Goal: Task Accomplishment & Management: Manage account settings

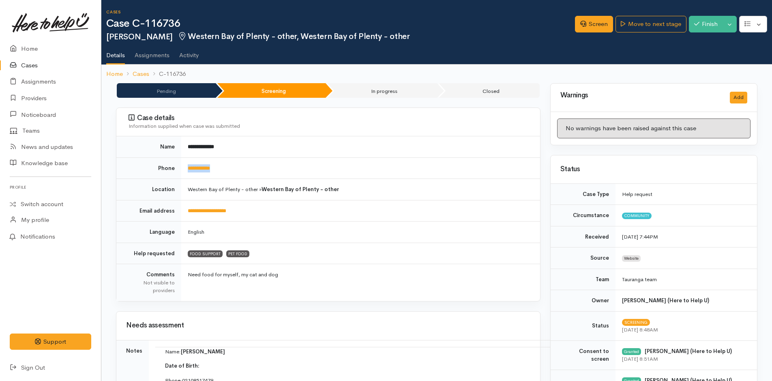
drag, startPoint x: 233, startPoint y: 168, endPoint x: 177, endPoint y: 160, distance: 56.4
click at [177, 167] on tr "**********" at bounding box center [328, 167] width 424 height 21
copy tr "**********"
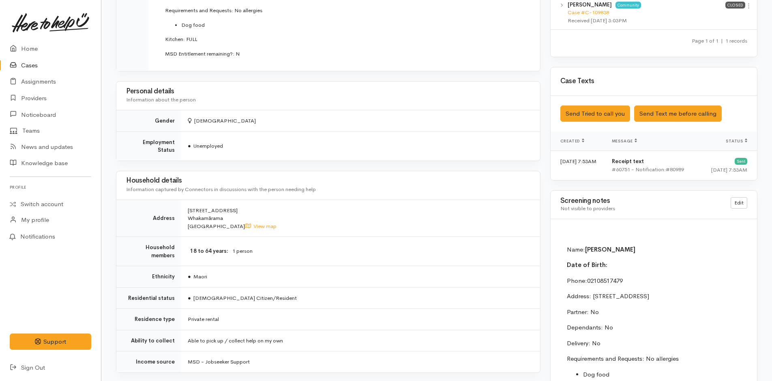
scroll to position [568, 0]
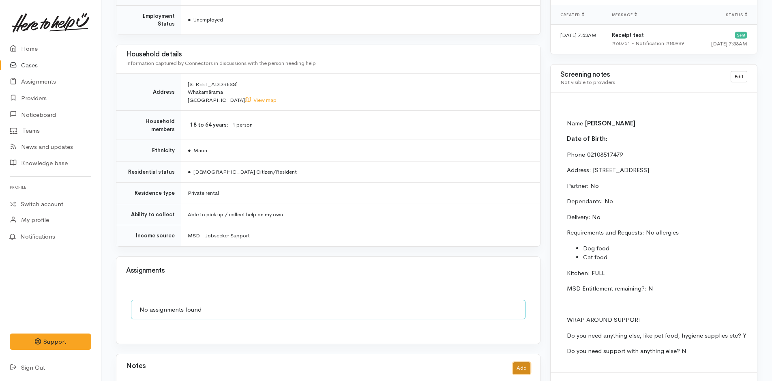
click at [524, 362] on button "Add" at bounding box center [521, 368] width 17 height 12
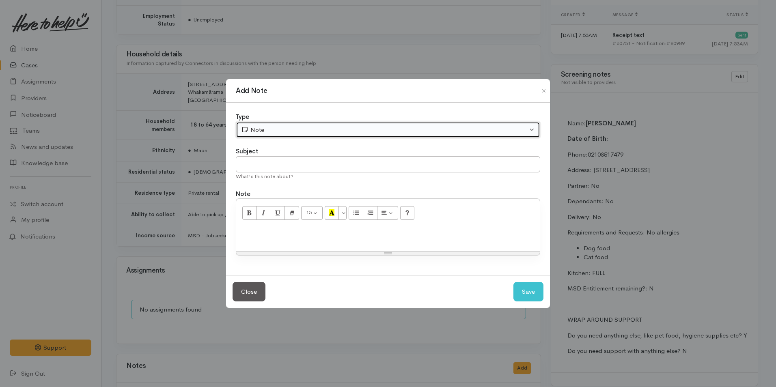
click at [281, 129] on div "Note" at bounding box center [384, 129] width 286 height 9
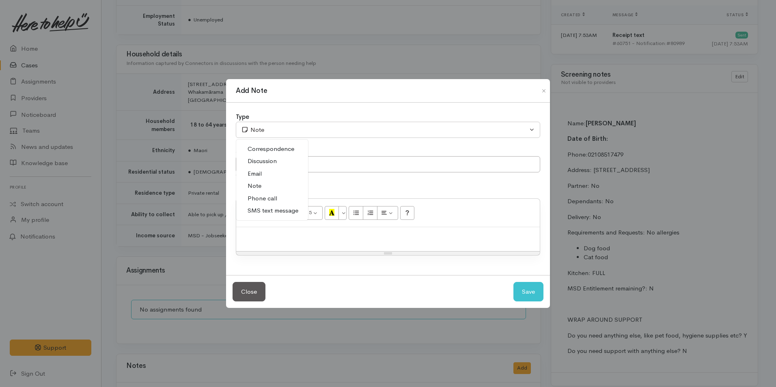
click at [270, 198] on span "Phone call" at bounding box center [262, 198] width 30 height 9
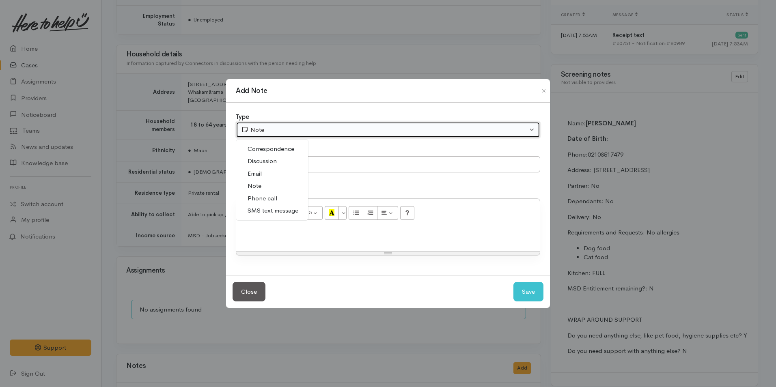
select select "3"
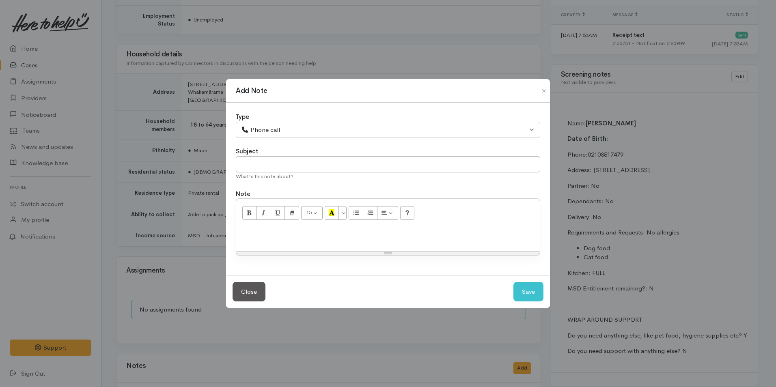
click at [389, 237] on p at bounding box center [387, 235] width 295 height 9
click at [242, 231] on p at bounding box center [387, 235] width 295 height 9
paste div
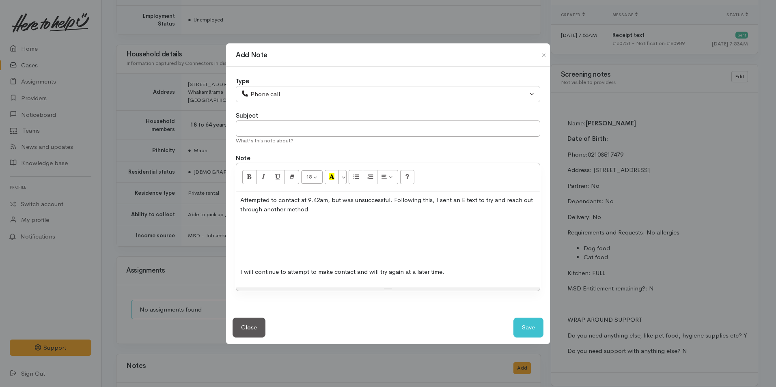
click at [244, 258] on p at bounding box center [387, 255] width 295 height 9
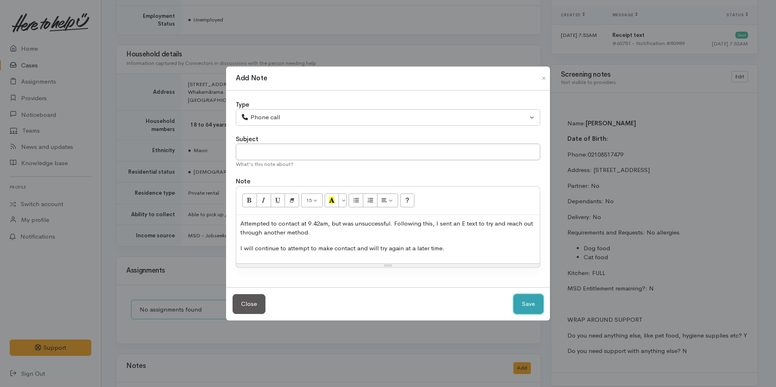
click at [535, 304] on button "Save" at bounding box center [528, 304] width 30 height 20
select select "1"
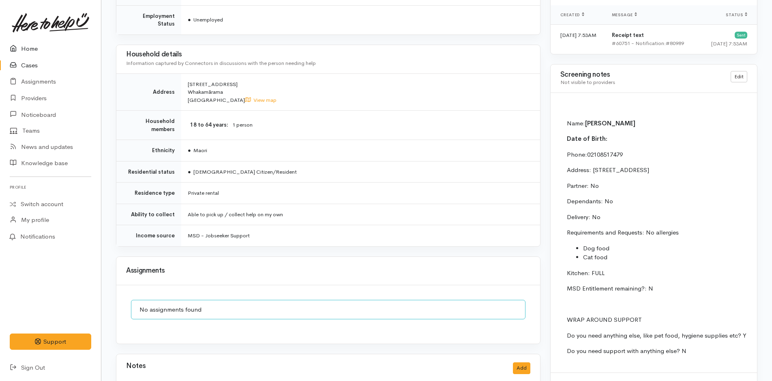
click at [28, 46] on link "Home" at bounding box center [50, 49] width 101 height 17
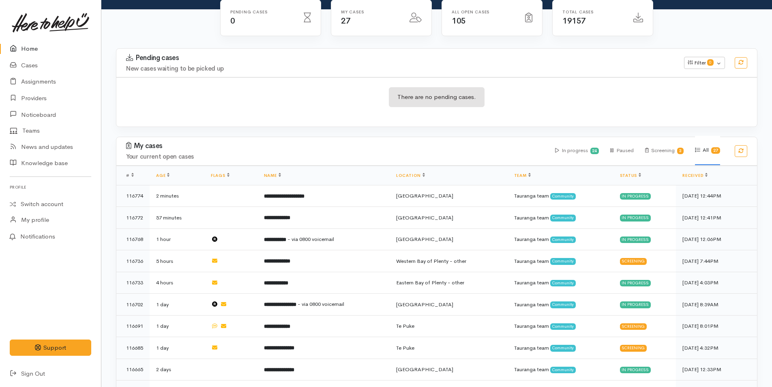
scroll to position [243, 0]
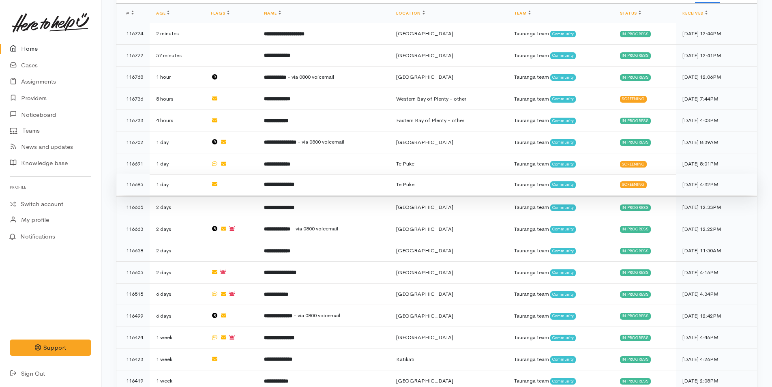
click at [284, 182] on b "**********" at bounding box center [279, 184] width 30 height 5
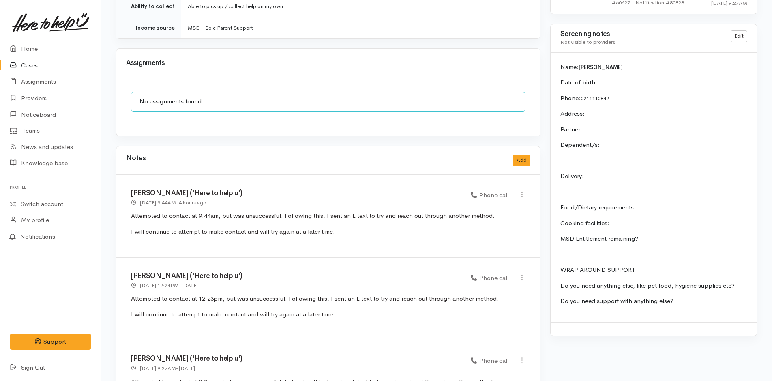
scroll to position [654, 0]
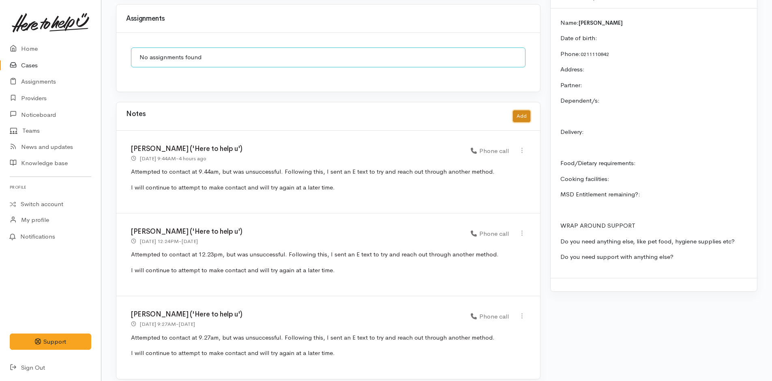
click at [520, 110] on button "Add" at bounding box center [521, 116] width 17 height 12
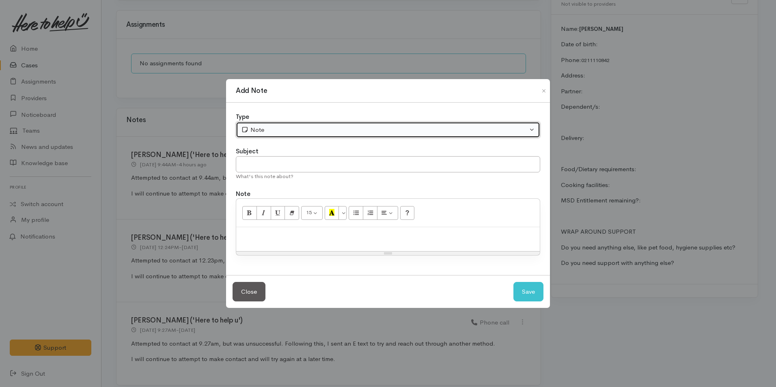
click at [313, 129] on div "Note" at bounding box center [384, 129] width 286 height 9
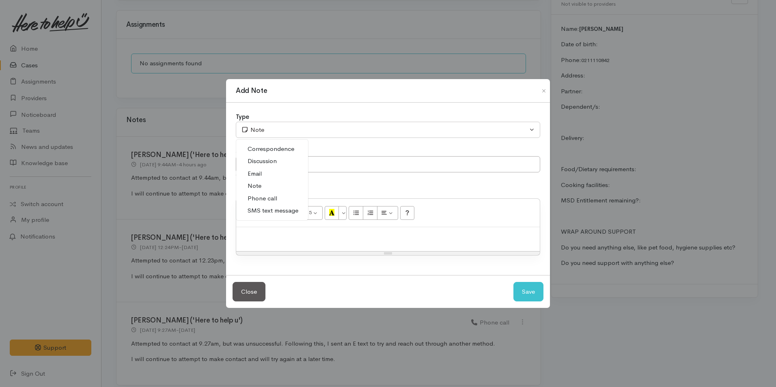
click at [270, 194] on span "Phone call" at bounding box center [262, 198] width 30 height 9
select select "3"
drag, startPoint x: 287, startPoint y: 239, endPoint x: 280, endPoint y: 233, distance: 9.2
click at [286, 239] on p at bounding box center [387, 235] width 295 height 9
click at [297, 242] on div at bounding box center [387, 239] width 303 height 24
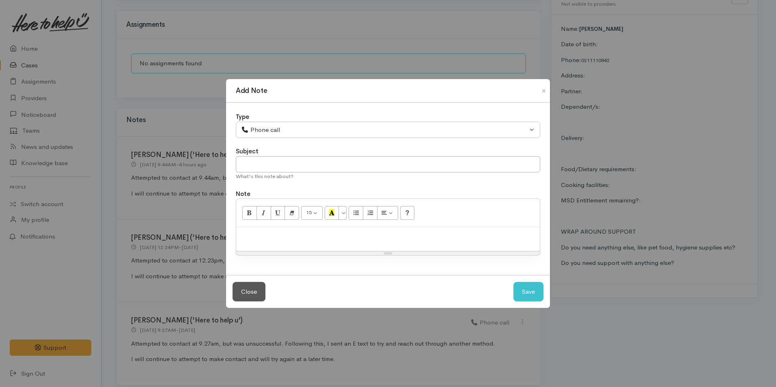
paste div
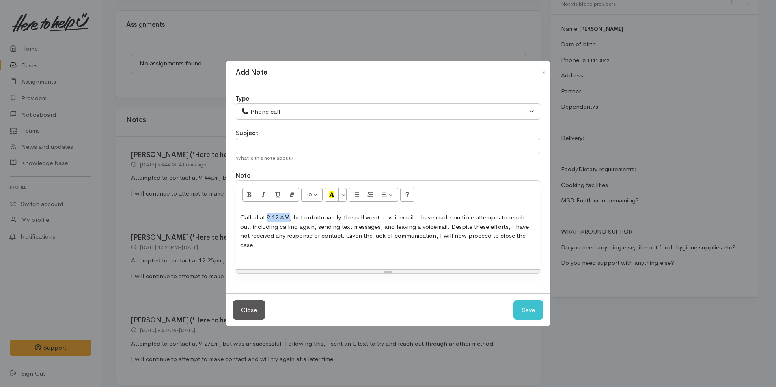
drag, startPoint x: 289, startPoint y: 223, endPoint x: 266, endPoint y: 224, distance: 23.2
click at [266, 224] on p "Called at 9.12 AM, but unfortunately, the call went to voicemail. I have made m…" at bounding box center [387, 231] width 295 height 37
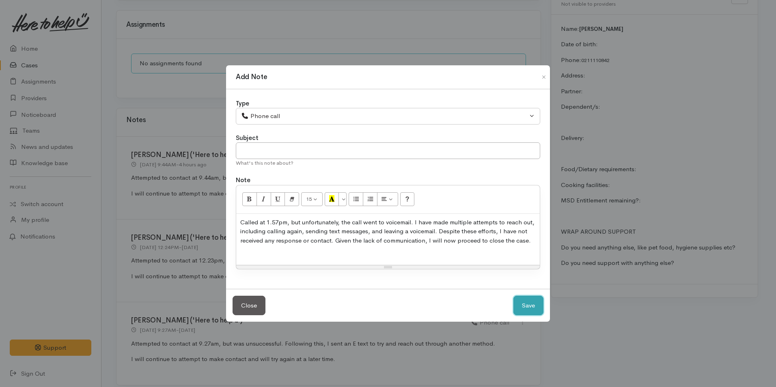
click at [524, 305] on button "Save" at bounding box center [528, 306] width 30 height 20
select select "1"
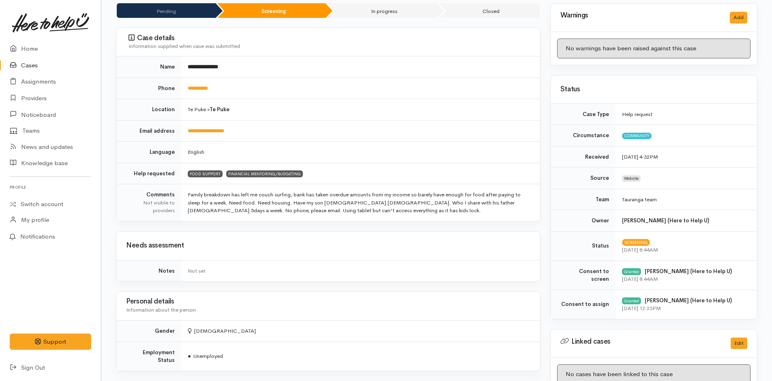
scroll to position [0, 0]
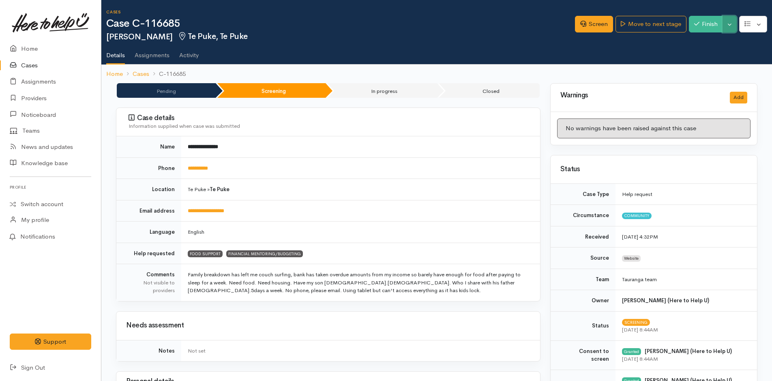
click at [730, 27] on button "Toggle Dropdown" at bounding box center [730, 24] width 14 height 17
click at [694, 58] on link "Cancel" at bounding box center [704, 55] width 64 height 13
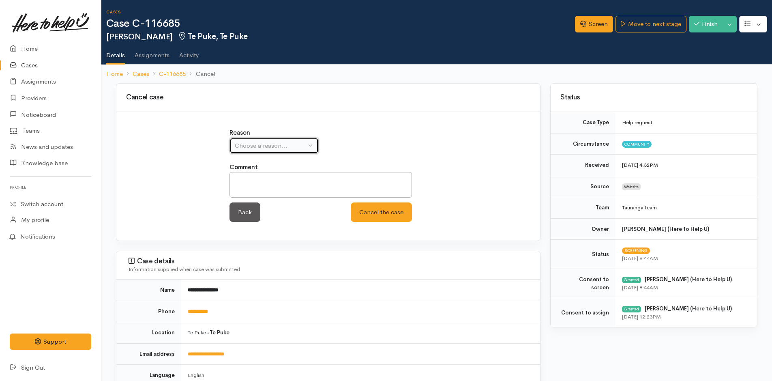
click at [286, 146] on div "Choose a reason..." at bounding box center [270, 145] width 71 height 9
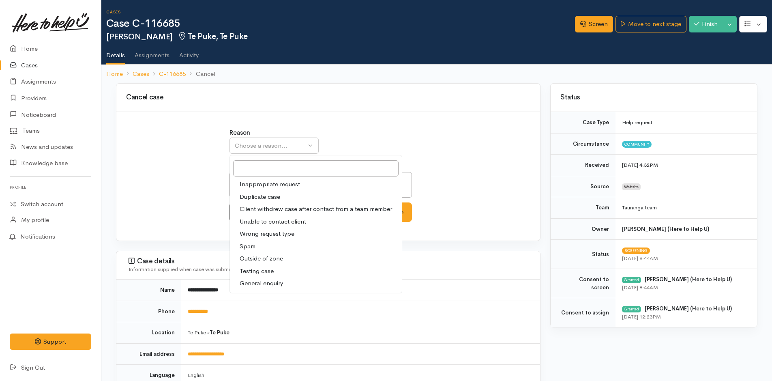
click at [275, 221] on span "Unable to contact client" at bounding box center [273, 221] width 67 height 9
select select "4"
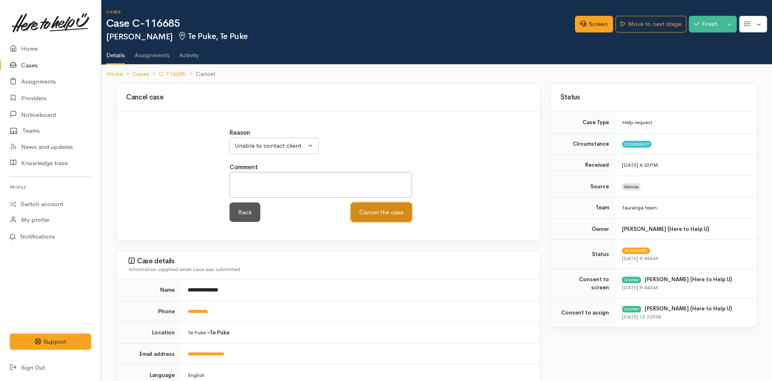
click at [391, 211] on button "Cancel the case" at bounding box center [381, 212] width 61 height 20
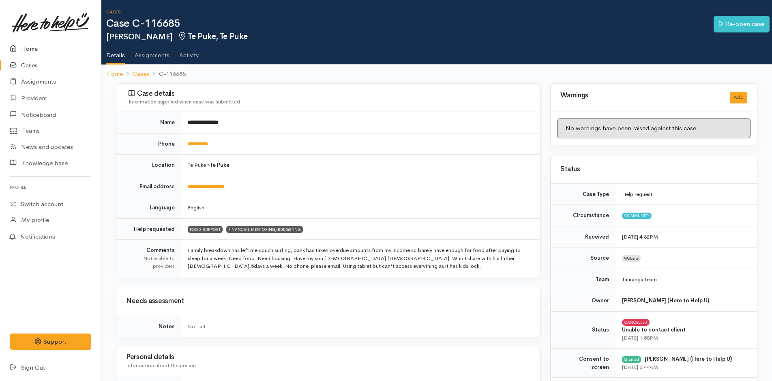
click at [24, 49] on link "Home" at bounding box center [50, 49] width 101 height 17
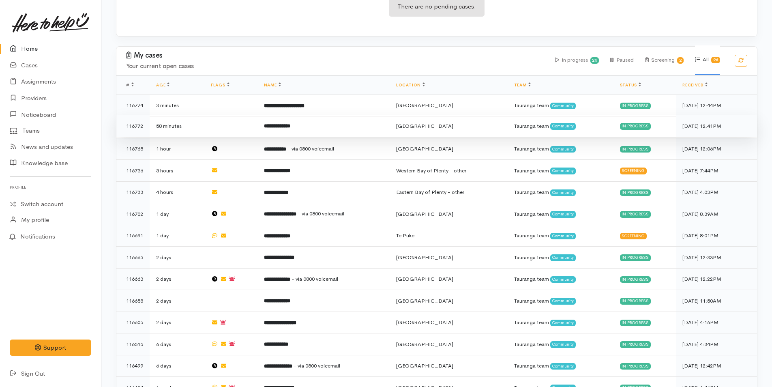
scroll to position [243, 0]
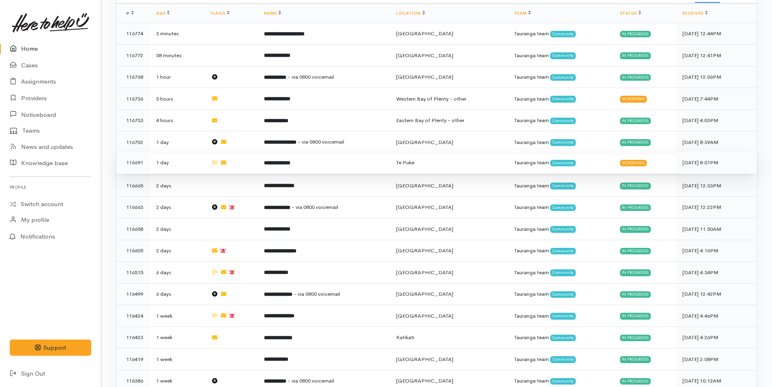
click at [272, 160] on b "**********" at bounding box center [277, 162] width 26 height 5
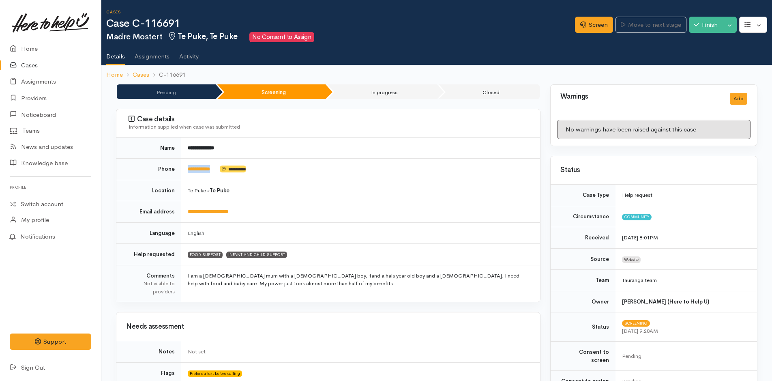
drag, startPoint x: 219, startPoint y: 170, endPoint x: 188, endPoint y: 175, distance: 31.5
click at [188, 175] on td "**********" at bounding box center [360, 169] width 359 height 21
copy td "**********"
click at [597, 19] on link "Screen" at bounding box center [594, 25] width 38 height 17
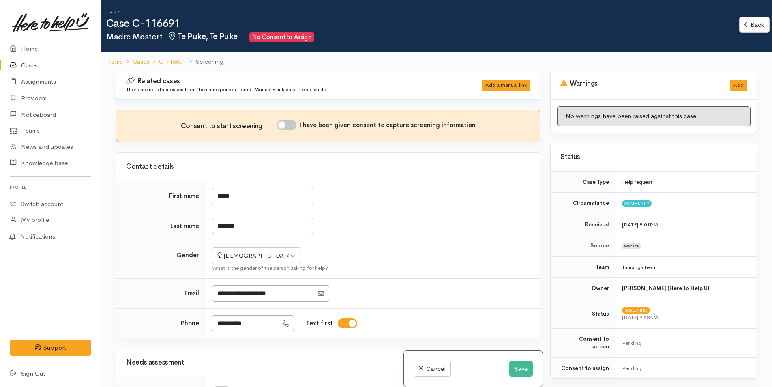
click at [294, 129] on input "I have been given consent to capture screening information" at bounding box center [286, 125] width 19 height 10
checkbox input "true"
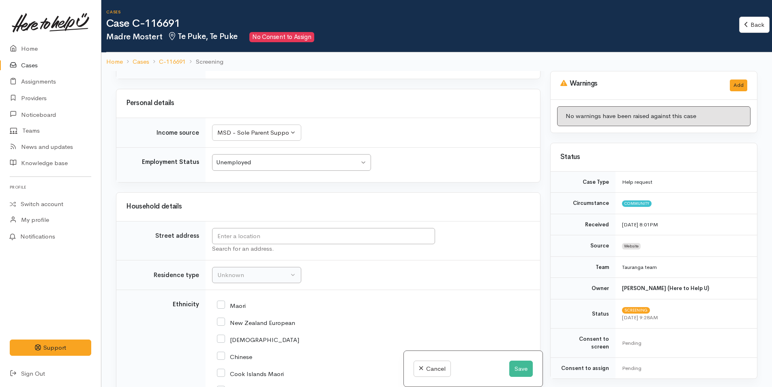
scroll to position [771, 0]
click at [313, 237] on input "text" at bounding box center [323, 236] width 223 height 17
type input "27 Ben Keys Street, Te Puke, New Zealand"
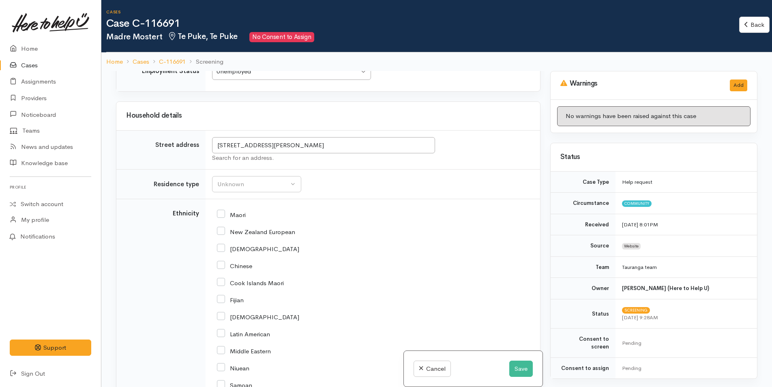
scroll to position [892, 0]
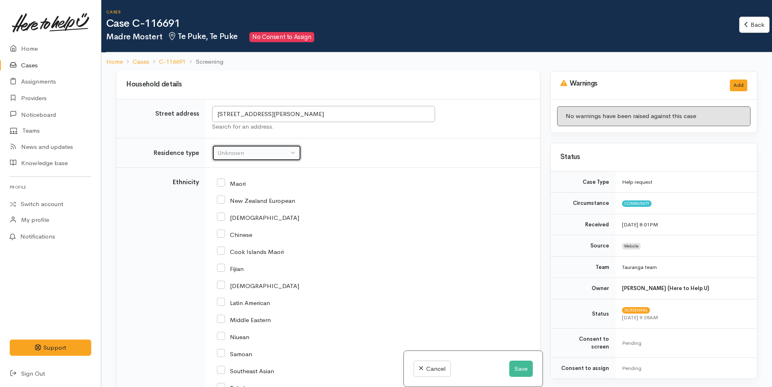
click at [237, 150] on div "Unknown" at bounding box center [252, 152] width 71 height 9
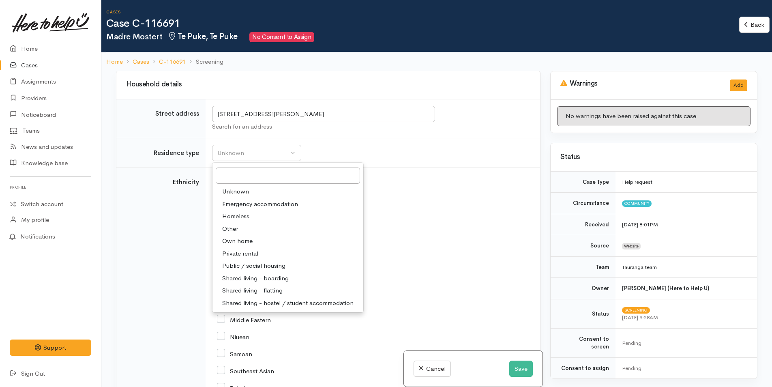
click at [246, 252] on span "Private rental" at bounding box center [240, 253] width 36 height 9
select select "2"
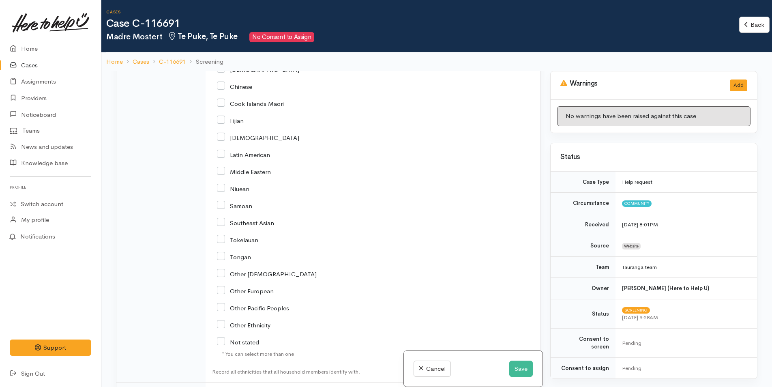
scroll to position [973, 0]
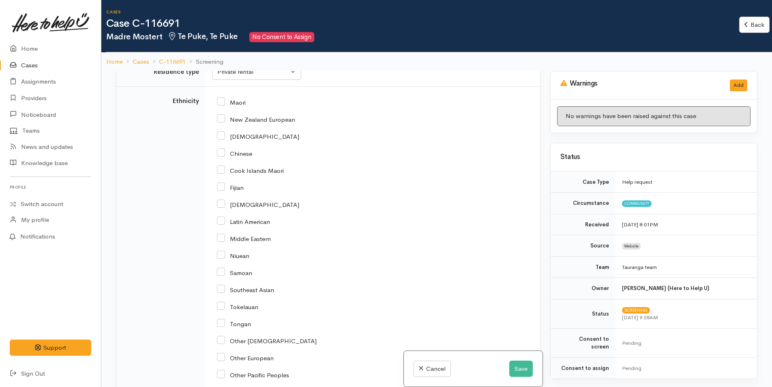
click at [222, 137] on input "African" at bounding box center [258, 135] width 82 height 7
checkbox input "true"
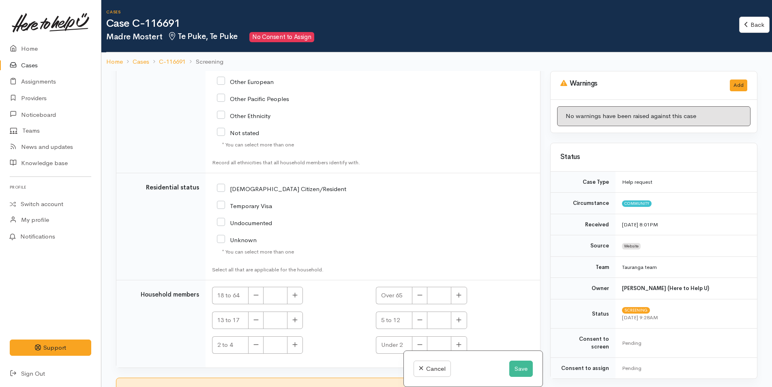
scroll to position [1252, 0]
click at [219, 186] on input "NZ Citizen/Resident" at bounding box center [281, 186] width 129 height 7
checkbox input "true"
click at [296, 290] on button "button" at bounding box center [295, 293] width 16 height 17
type input "1"
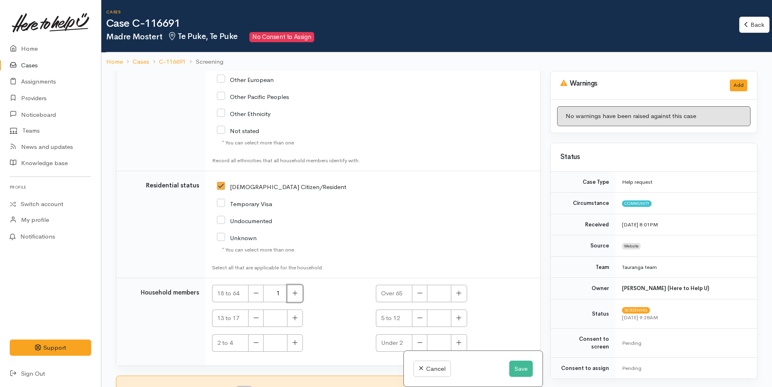
scroll to position [71, 0]
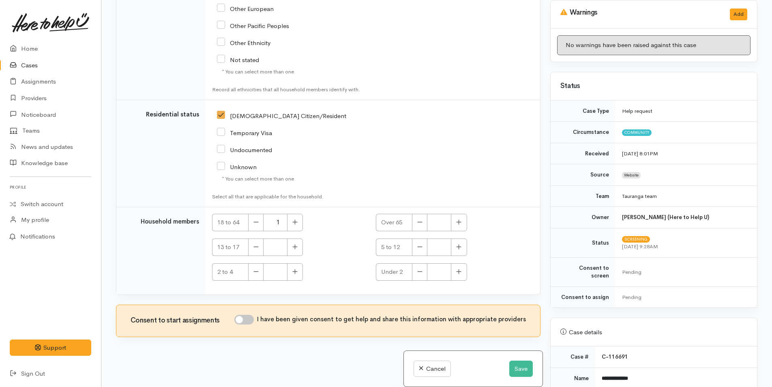
click at [250, 320] on input "I have been given consent to get help and share this information with appropria…" at bounding box center [243, 320] width 19 height 10
checkbox input "true"
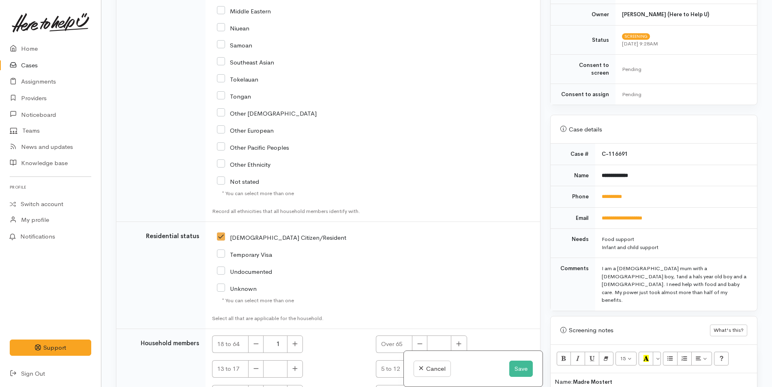
scroll to position [365, 0]
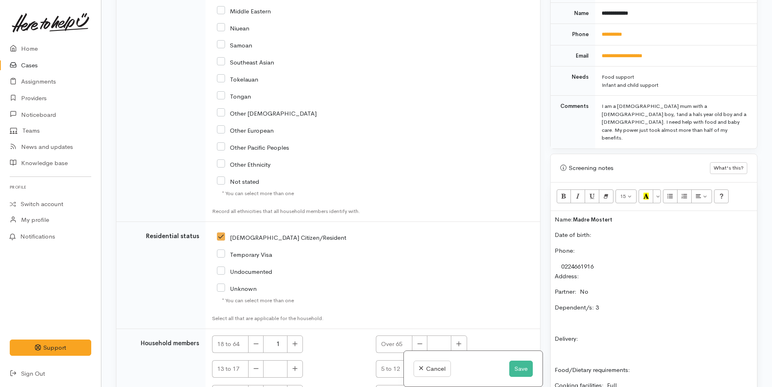
click at [623, 230] on p "Date of birth:" at bounding box center [654, 234] width 198 height 9
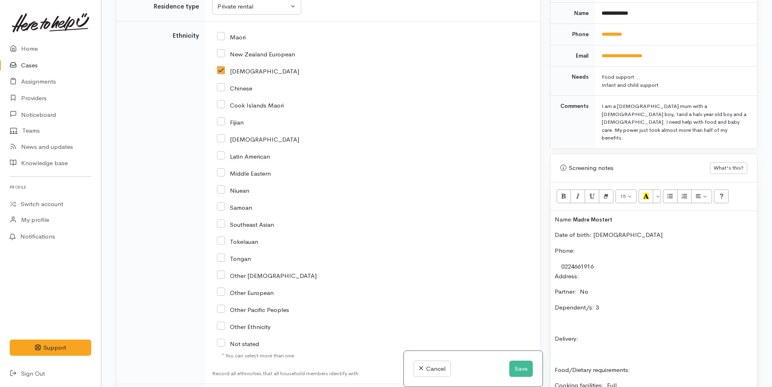
scroll to position [765, 0]
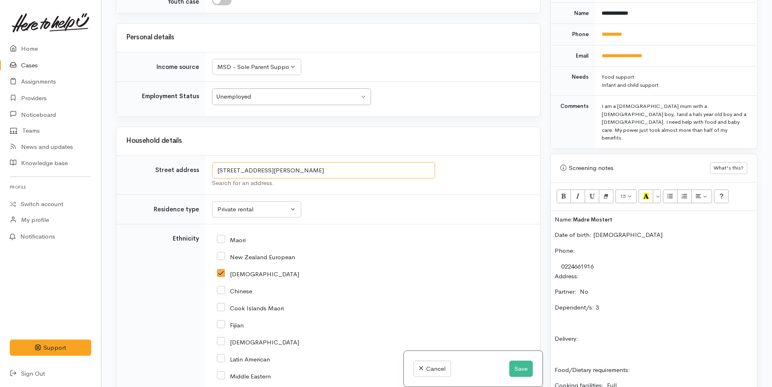
drag, startPoint x: 344, startPoint y: 167, endPoint x: 202, endPoint y: 170, distance: 142.8
click at [202, 170] on tr "Street address 27 Ben Keys Street, Te Puke, New Zealand Search for an address." at bounding box center [328, 174] width 424 height 39
click at [581, 272] on p "Address:" at bounding box center [654, 276] width 198 height 9
click at [618, 287] on p "Partner: No" at bounding box center [654, 291] width 198 height 9
click at [622, 303] on p "Dependent/s: 3" at bounding box center [654, 307] width 198 height 9
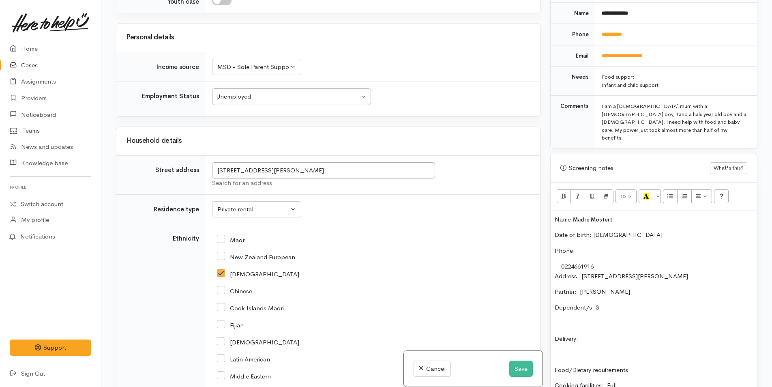
click at [563, 318] on p at bounding box center [654, 322] width 198 height 9
click at [574, 334] on p "Tuame 7/2/24" at bounding box center [654, 338] width 198 height 9
click at [614, 334] on p "Tuame 1yr 7/2/24" at bounding box center [654, 338] width 198 height 9
click at [627, 365] on p "Delivery:" at bounding box center [654, 369] width 198 height 9
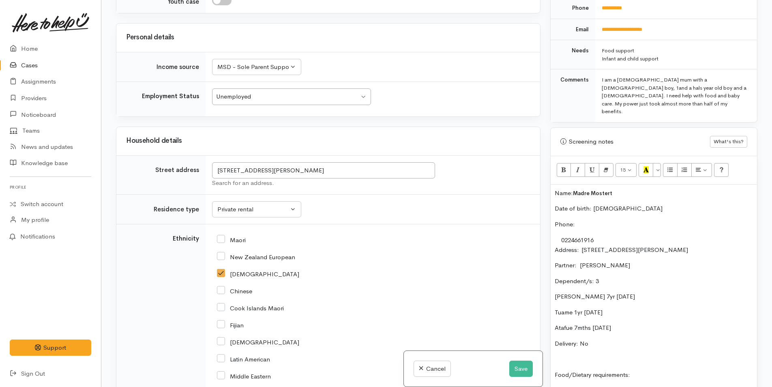
scroll to position [406, 0]
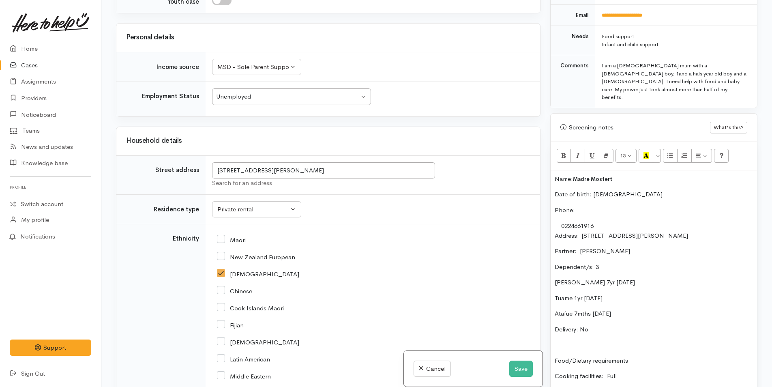
click at [652, 327] on div "Name: Madre Mostert Date of birth: 7/1/1996 Phone:  0224661916 Address:  27 Ben…" at bounding box center [654, 319] width 206 height 299
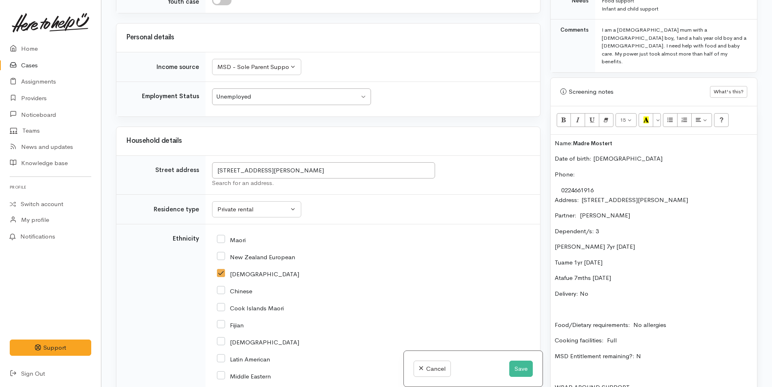
scroll to position [487, 0]
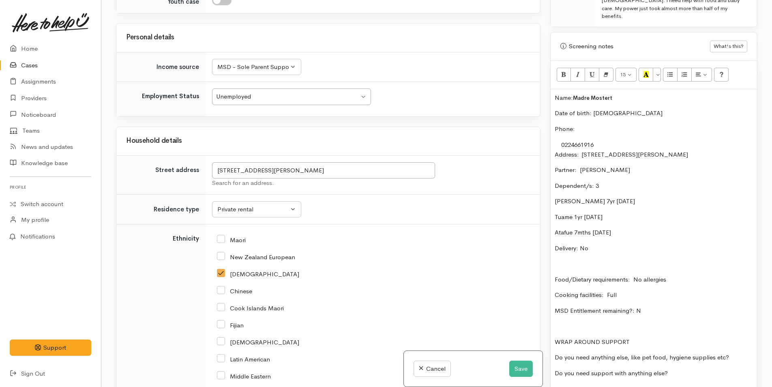
click at [753, 330] on div "Name: Madre Mostert Date of birth: 7/1/1996 Phone:  0224661916 Address:  27 Ben…" at bounding box center [654, 238] width 206 height 299
click at [700, 369] on p "Do you need support with anything else?" at bounding box center [654, 373] width 198 height 9
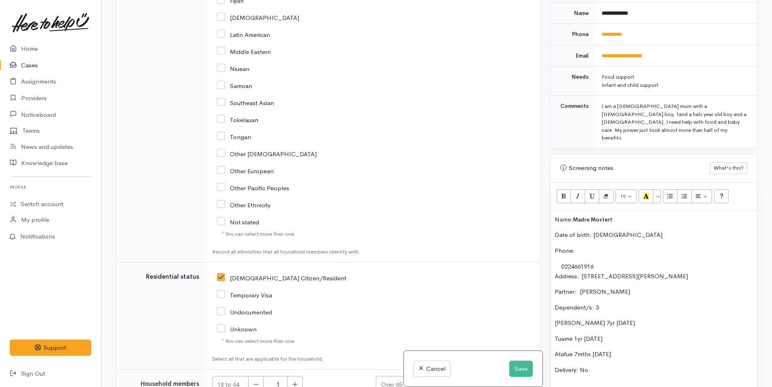
scroll to position [1252, 0]
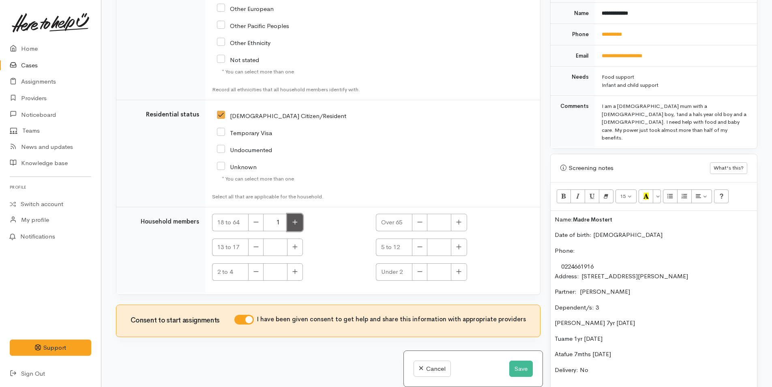
click at [294, 222] on icon "button" at bounding box center [295, 222] width 5 height 5
type input "2"
click at [459, 274] on icon "button" at bounding box center [458, 272] width 5 height 6
type input "1"
click at [296, 273] on icon "button" at bounding box center [294, 272] width 5 height 6
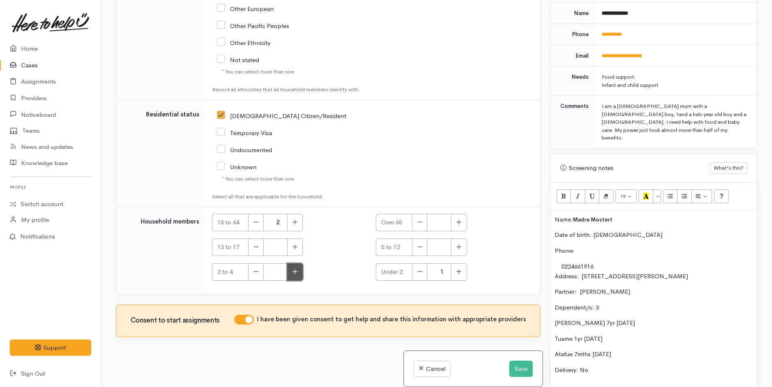
type input "1"
click at [461, 247] on button "button" at bounding box center [459, 246] width 16 height 17
type input "1"
click at [555, 215] on p "Name: Madre Mostert" at bounding box center [654, 219] width 198 height 9
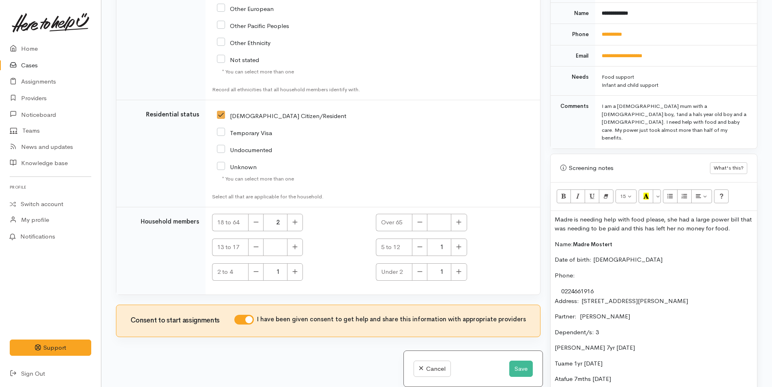
drag, startPoint x: 744, startPoint y: 205, endPoint x: 545, endPoint y: 195, distance: 199.4
click at [545, 195] on div "Related cases There are no other cases from the same person found. Manually lin…" at bounding box center [436, 193] width 651 height 387
copy p "Madre is needing help with food please, she had a large power bill that was nee…"
click at [522, 363] on button "Save" at bounding box center [521, 369] width 24 height 17
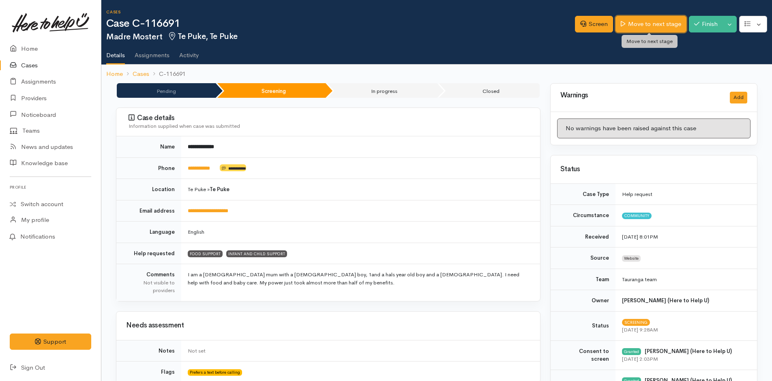
click at [648, 26] on link "Move to next stage" at bounding box center [651, 24] width 71 height 17
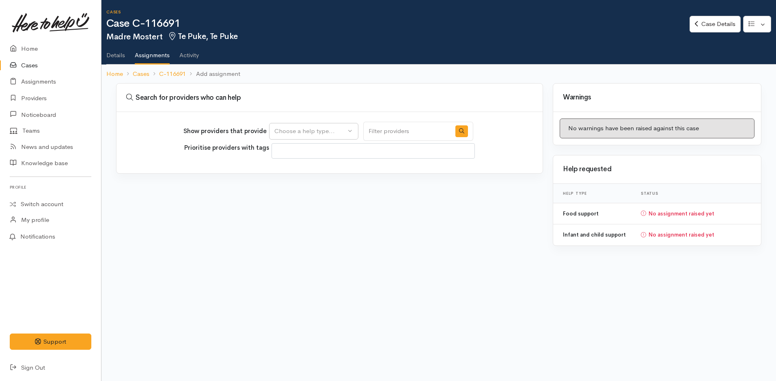
select select
click at [320, 133] on div "Choose a help type..." at bounding box center [309, 131] width 71 height 9
click at [311, 170] on span "Food support" at bounding box center [298, 169] width 38 height 9
select select "3"
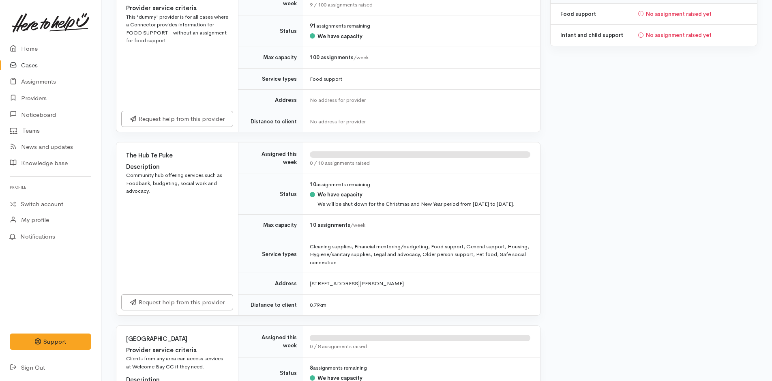
scroll to position [284, 0]
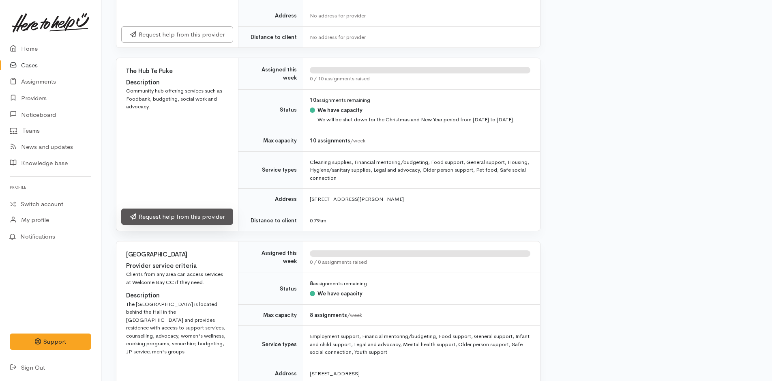
click at [197, 225] on link "Request help from this provider" at bounding box center [177, 216] width 112 height 17
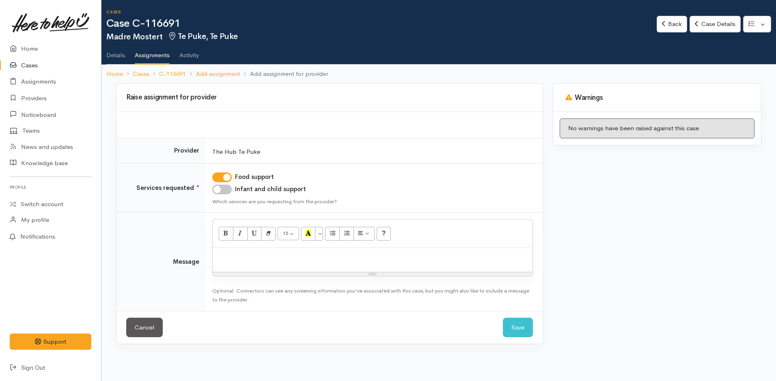
click at [224, 189] on input "Infant and child support" at bounding box center [221, 190] width 19 height 10
checkbox input "true"
click at [245, 258] on p at bounding box center [373, 256] width 312 height 9
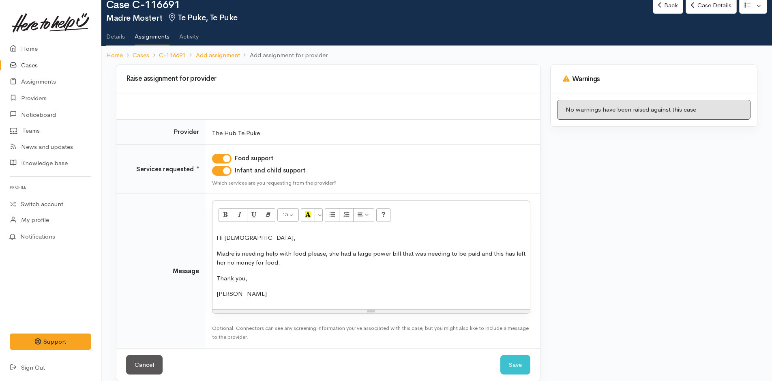
scroll to position [29, 0]
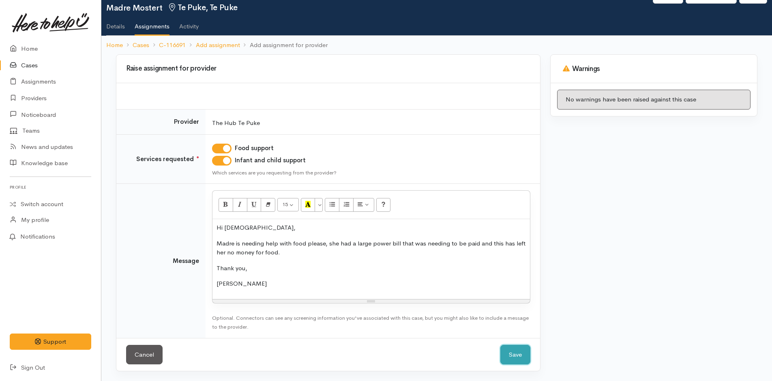
click at [513, 355] on button "Save" at bounding box center [516, 355] width 30 height 20
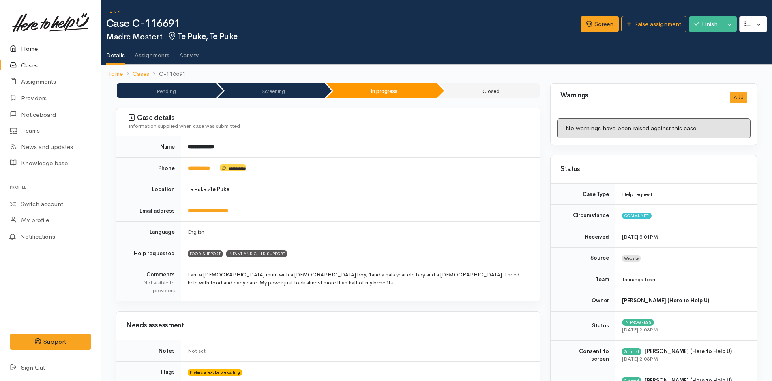
click at [26, 48] on link "Home" at bounding box center [50, 49] width 101 height 17
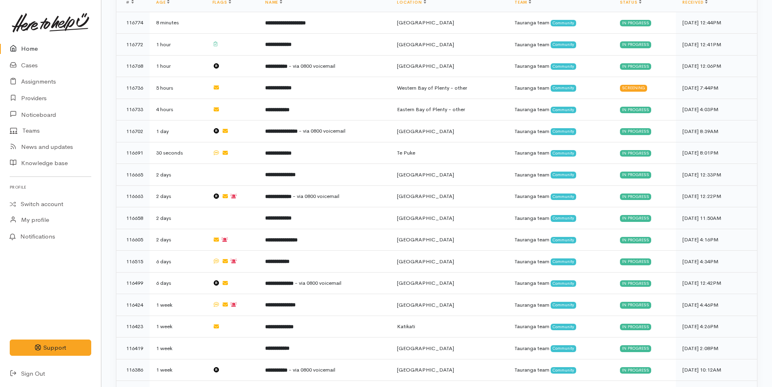
scroll to position [203, 0]
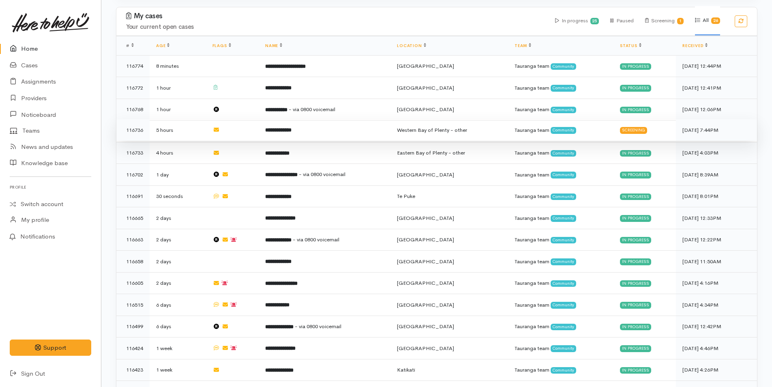
click at [273, 130] on b "**********" at bounding box center [278, 129] width 26 height 5
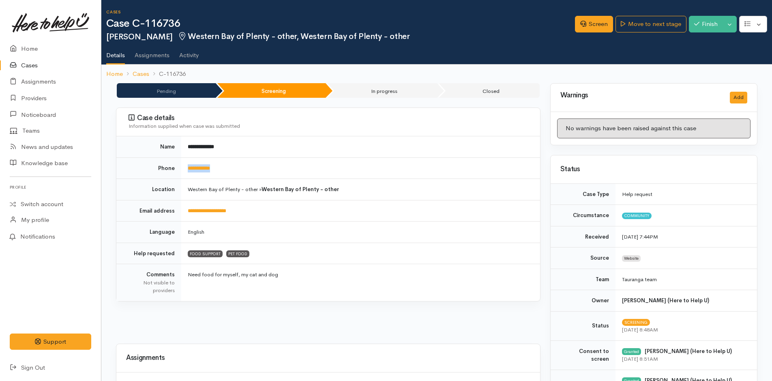
drag, startPoint x: 239, startPoint y: 168, endPoint x: 184, endPoint y: 170, distance: 55.2
click at [184, 170] on td "**********" at bounding box center [360, 167] width 359 height 21
copy link "**********"
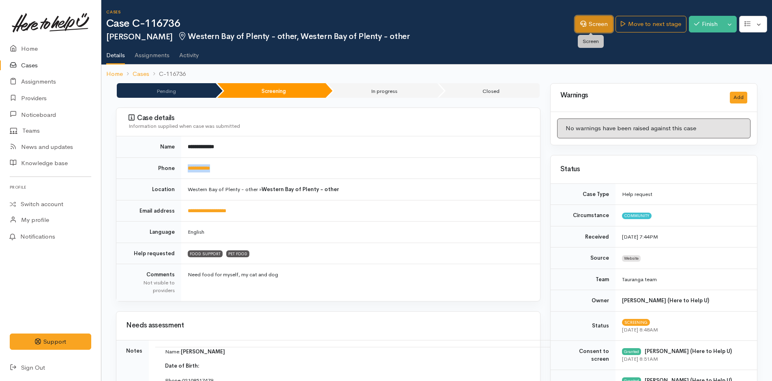
click at [603, 18] on link "Screen" at bounding box center [594, 24] width 38 height 17
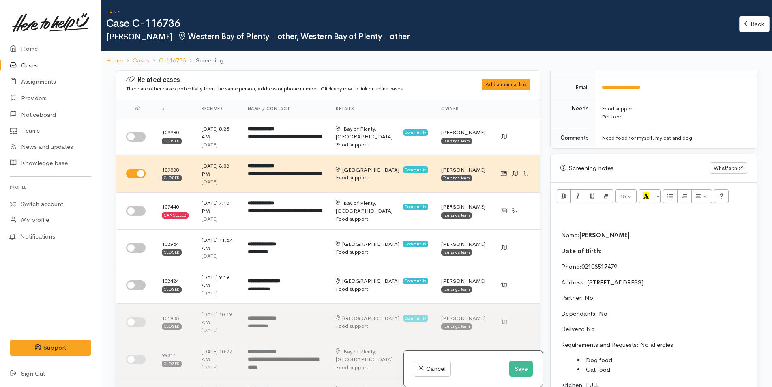
scroll to position [487, 0]
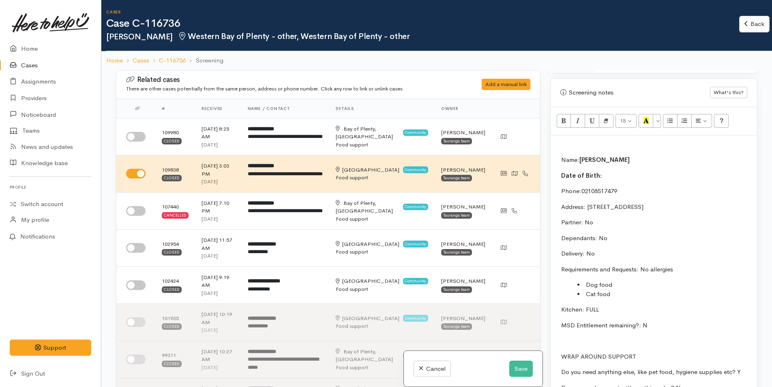
click at [584, 148] on p at bounding box center [654, 144] width 198 height 9
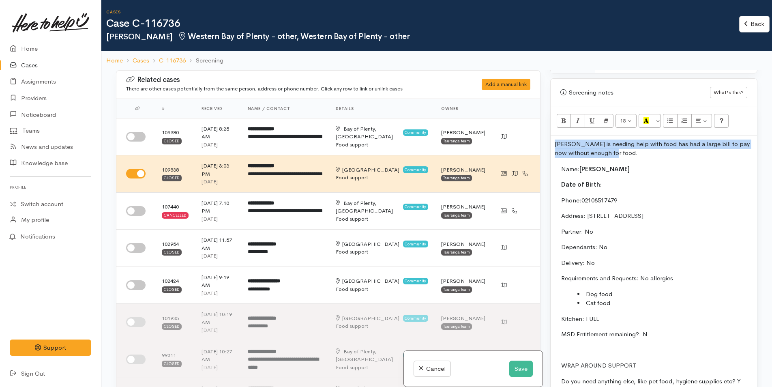
drag, startPoint x: 608, startPoint y: 154, endPoint x: 553, endPoint y: 146, distance: 56.2
click at [553, 146] on div "Tracey is needing help with food has had a large bill to pay now without enough…" at bounding box center [654, 273] width 206 height 277
copy p "Tracey is needing help with food has had a large bill to pay now without enough…"
click at [518, 367] on button "Save" at bounding box center [521, 369] width 24 height 17
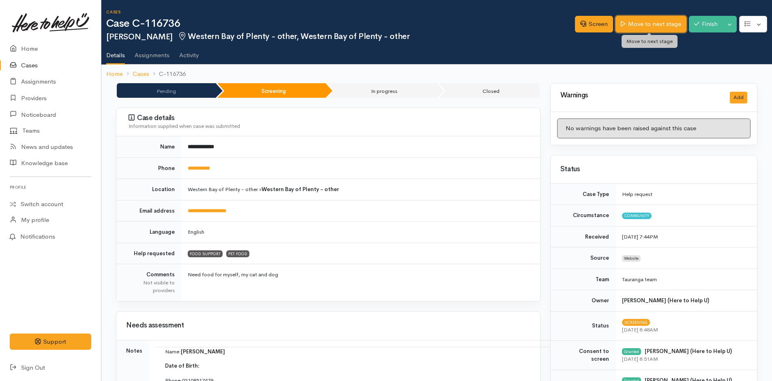
click at [632, 19] on link "Move to next stage" at bounding box center [651, 24] width 71 height 17
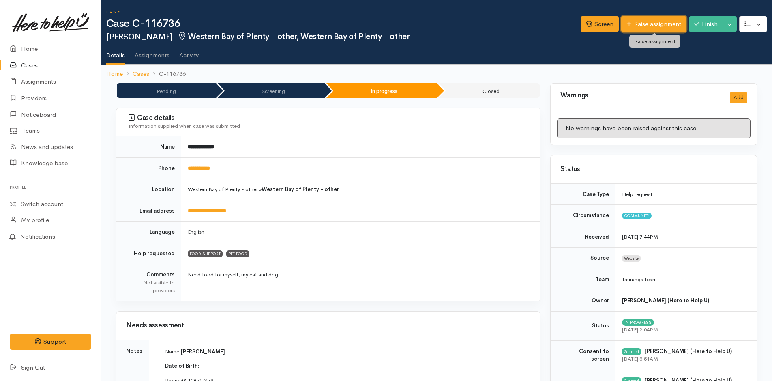
click at [632, 19] on link "Raise assignment" at bounding box center [653, 24] width 65 height 17
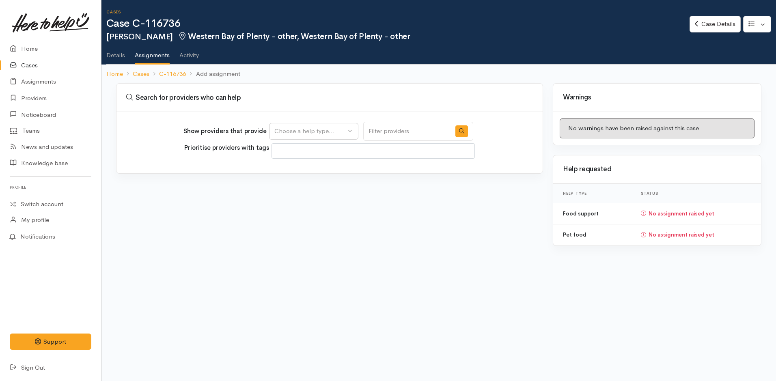
select select
click at [288, 133] on div "Choose a help type..." at bounding box center [309, 131] width 71 height 9
click at [308, 171] on span "Food support" at bounding box center [298, 169] width 38 height 9
select select "3"
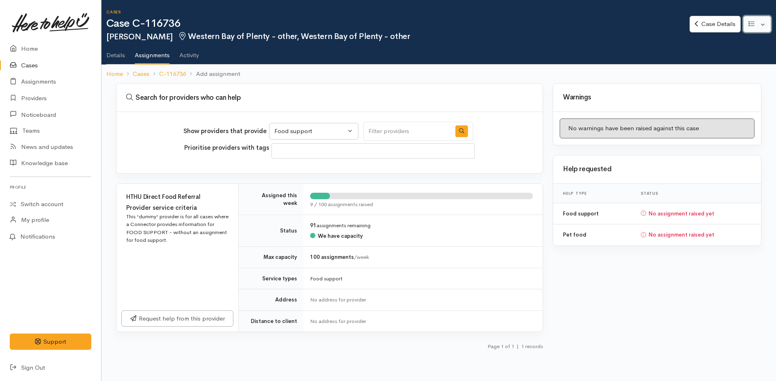
click at [761, 26] on button "button" at bounding box center [757, 24] width 28 height 17
click at [710, 43] on link "Edit" at bounding box center [726, 43] width 87 height 13
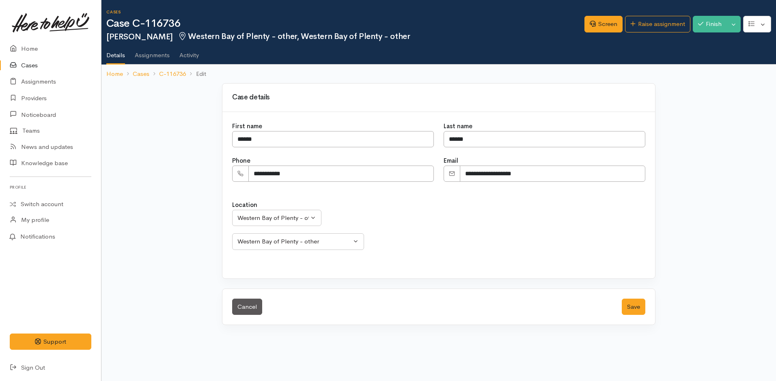
select select
click at [260, 217] on div "Western Bay of Plenty - other" at bounding box center [272, 217] width 71 height 9
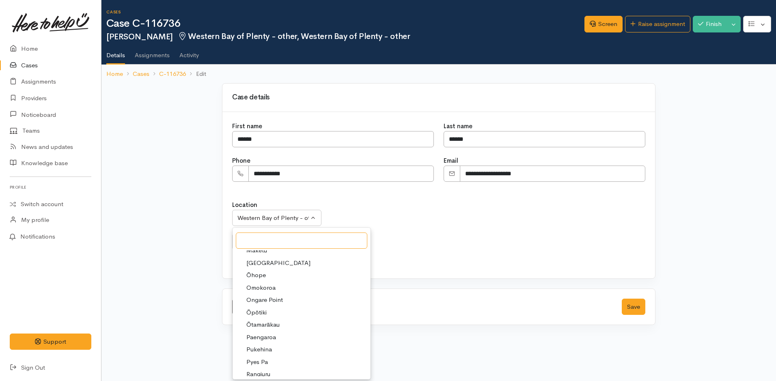
scroll to position [162, 0]
click at [264, 353] on span "[GEOGRAPHIC_DATA]" at bounding box center [278, 356] width 64 height 9
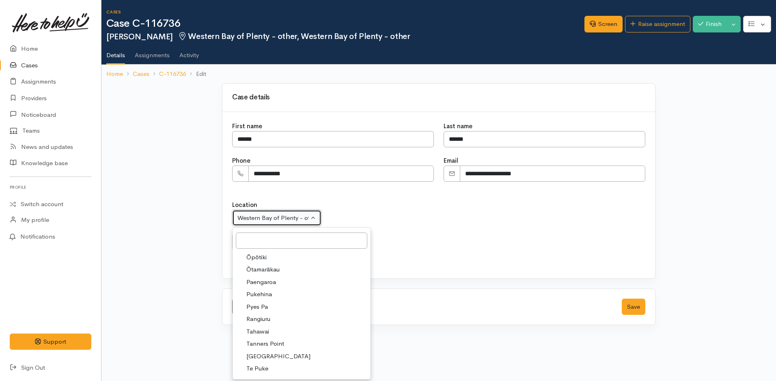
select select "4"
select select
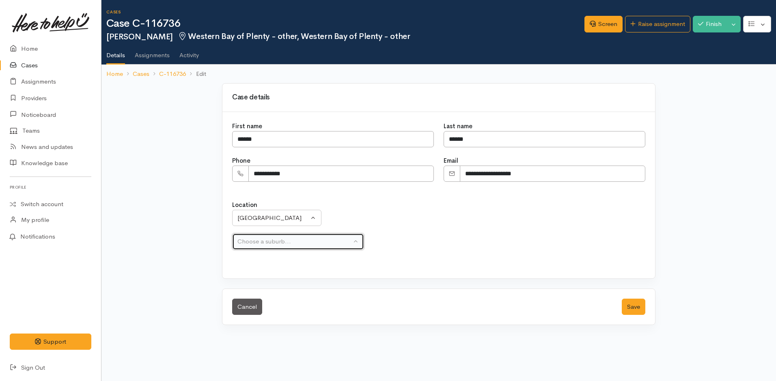
click at [261, 241] on div "Choose a suburb..." at bounding box center [294, 241] width 114 height 9
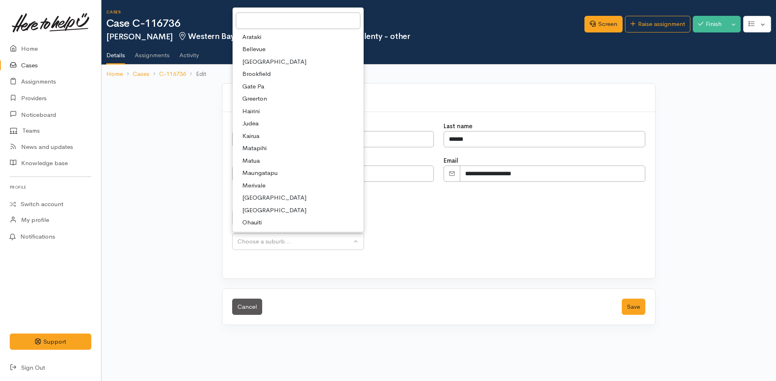
click at [430, 40] on h2 "Tracey Palmer Western Bay of Plenty - other, Western Bay of Plenty - other" at bounding box center [345, 36] width 478 height 9
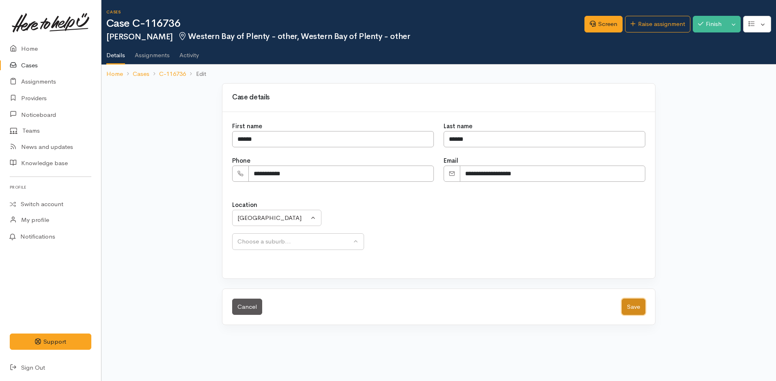
click at [633, 306] on button "Save" at bounding box center [633, 307] width 24 height 17
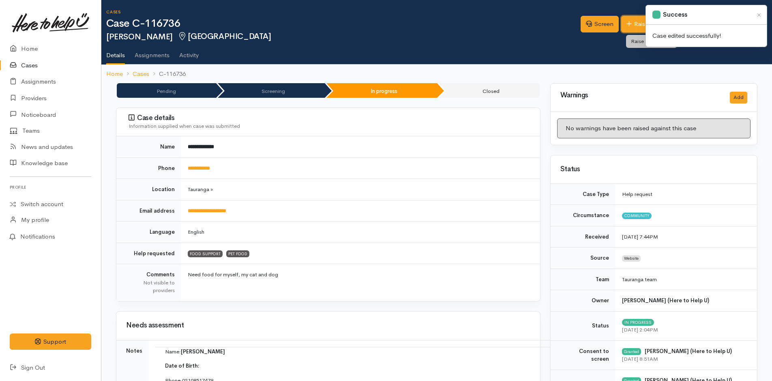
click at [639, 23] on link "Raise assignment" at bounding box center [653, 24] width 65 height 17
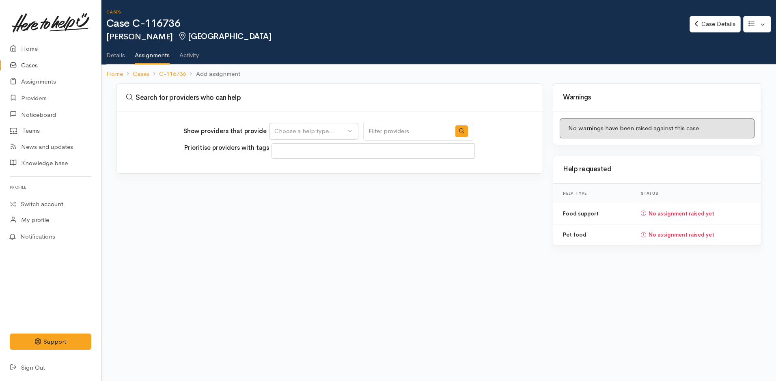
select select
click at [291, 132] on div "Choose a help type..." at bounding box center [309, 131] width 71 height 9
click at [292, 168] on span "Food support" at bounding box center [298, 169] width 38 height 9
select select "3"
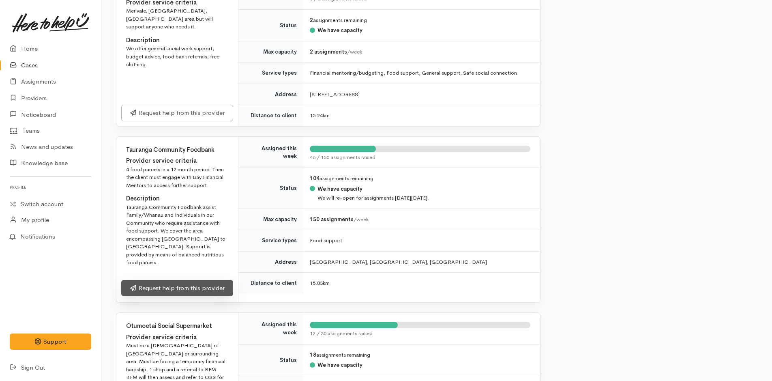
scroll to position [365, 0]
click at [189, 279] on link "Request help from this provider" at bounding box center [177, 287] width 112 height 17
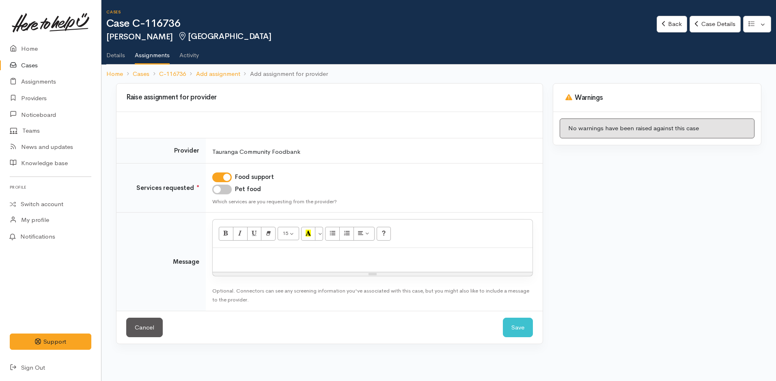
click at [226, 189] on input "Pet food" at bounding box center [221, 190] width 19 height 10
checkbox input "true"
click at [236, 261] on div at bounding box center [373, 260] width 320 height 24
paste div
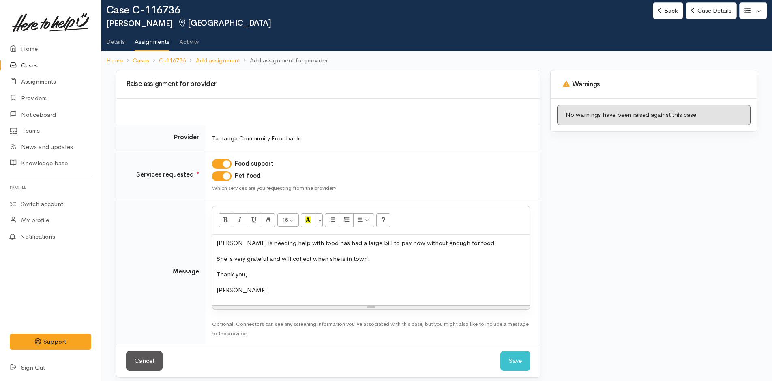
scroll to position [20, 0]
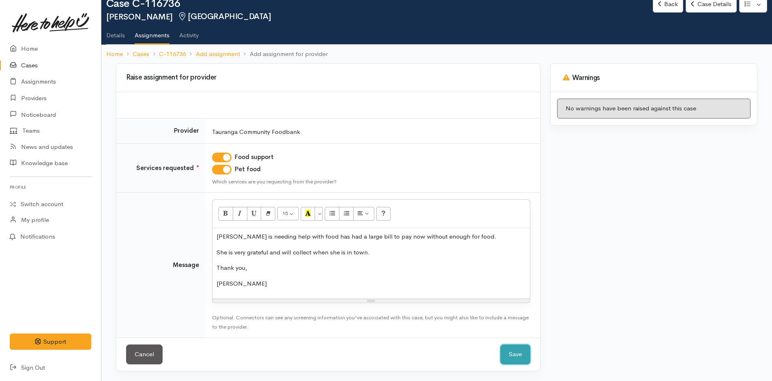
click at [518, 353] on button "Save" at bounding box center [516, 354] width 30 height 20
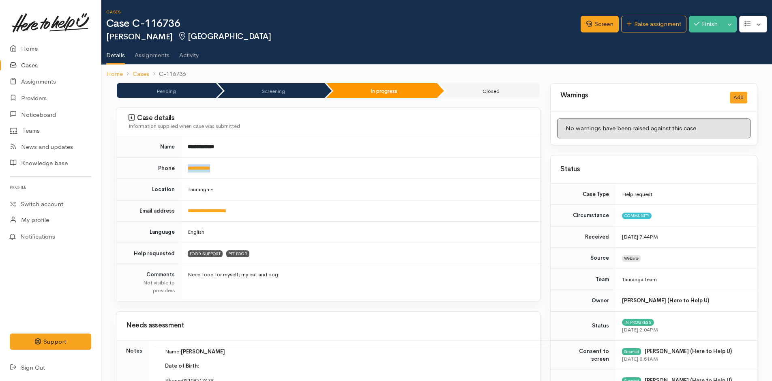
drag, startPoint x: 259, startPoint y: 170, endPoint x: 183, endPoint y: 175, distance: 76.0
click at [183, 175] on td "**********" at bounding box center [360, 167] width 359 height 21
copy link "**********"
click at [27, 48] on link "Home" at bounding box center [50, 49] width 101 height 17
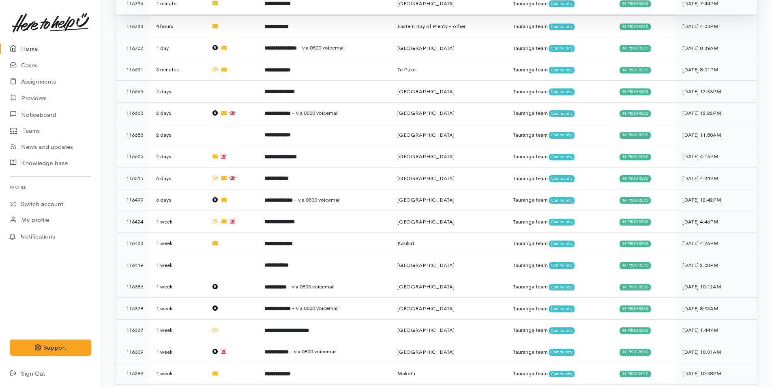
scroll to position [180, 0]
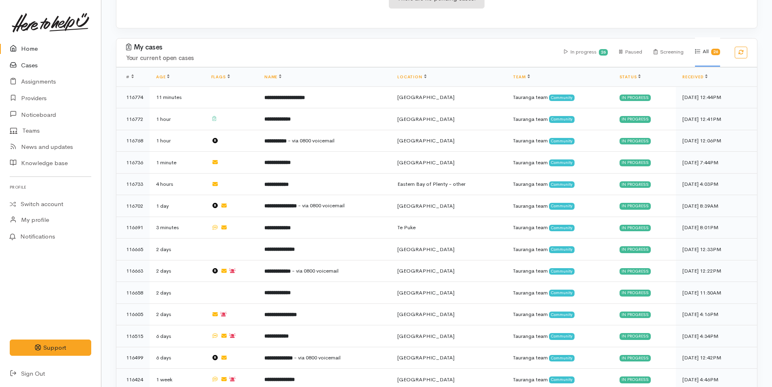
drag, startPoint x: 19, startPoint y: 61, endPoint x: 24, endPoint y: 58, distance: 6.3
click at [19, 61] on icon at bounding box center [15, 65] width 11 height 10
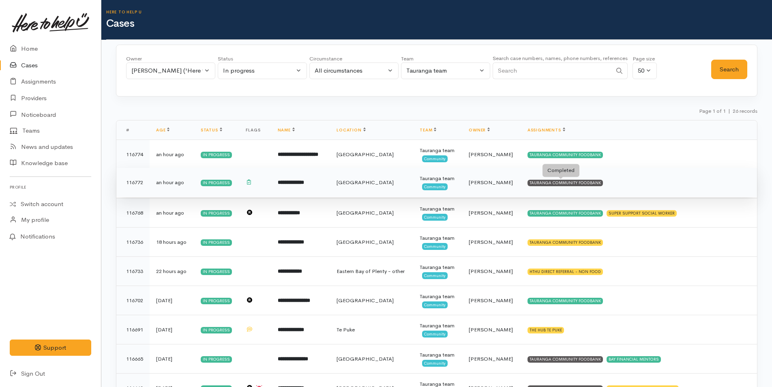
click at [549, 182] on div "TAURANGA COMMUNITY FOODBANK" at bounding box center [565, 183] width 75 height 6
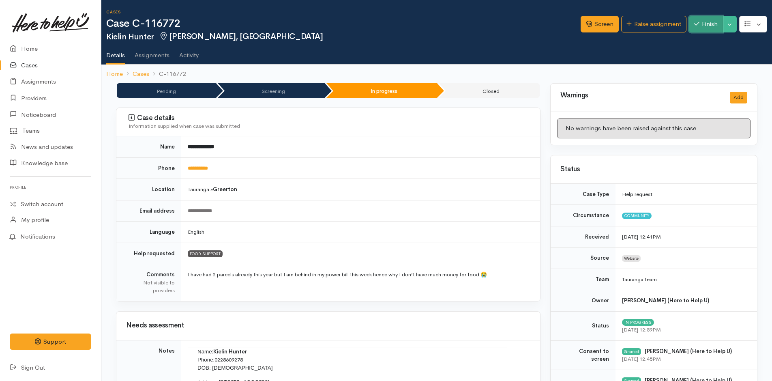
click at [701, 24] on button "Finish" at bounding box center [706, 24] width 34 height 17
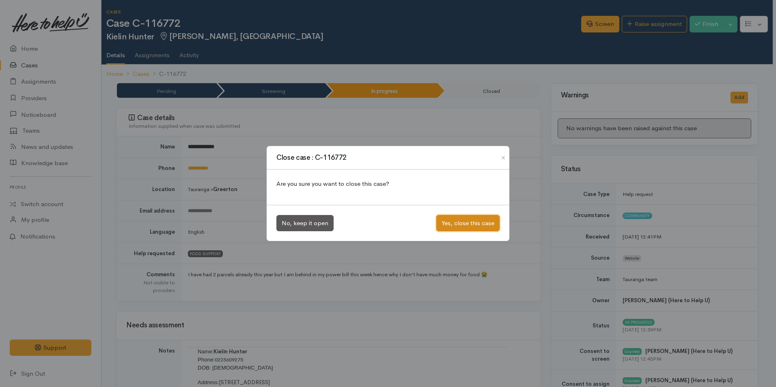
click at [486, 227] on button "Yes, close this case" at bounding box center [467, 223] width 63 height 17
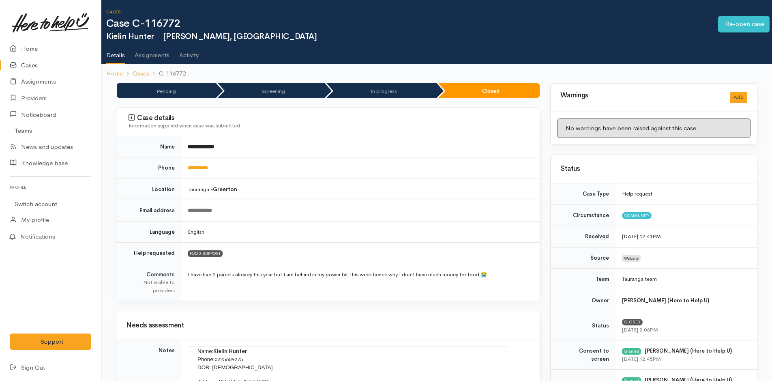
click at [32, 65] on link "Cases" at bounding box center [50, 65] width 101 height 17
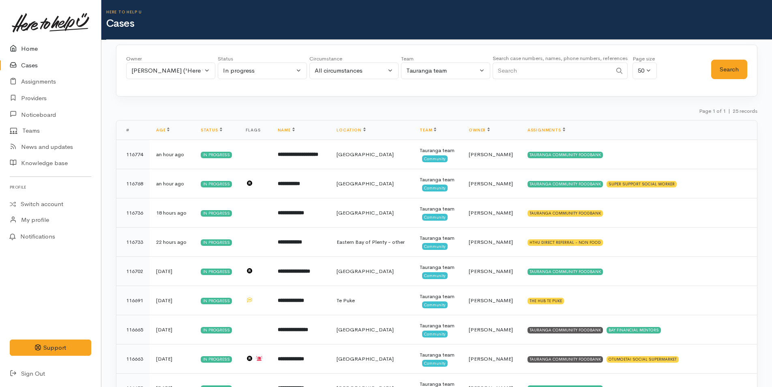
click at [26, 49] on link "Home" at bounding box center [50, 49] width 101 height 17
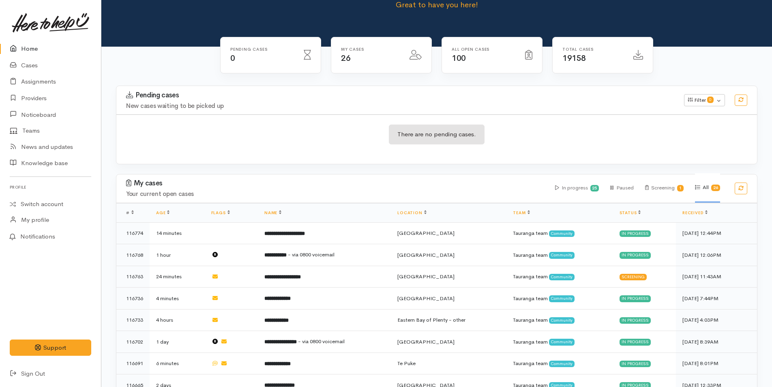
scroll to position [122, 0]
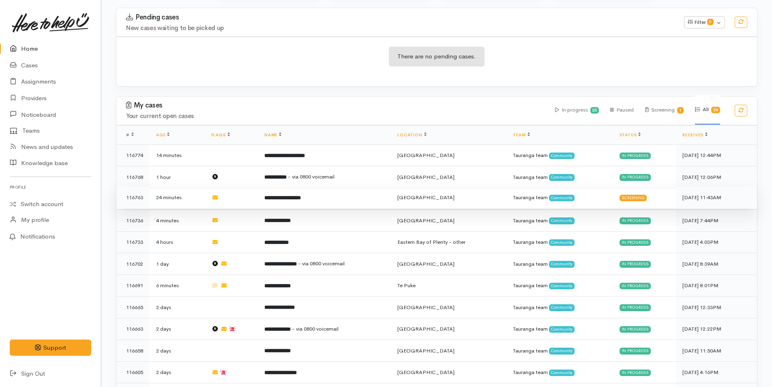
click at [301, 197] on b "**********" at bounding box center [282, 197] width 37 height 5
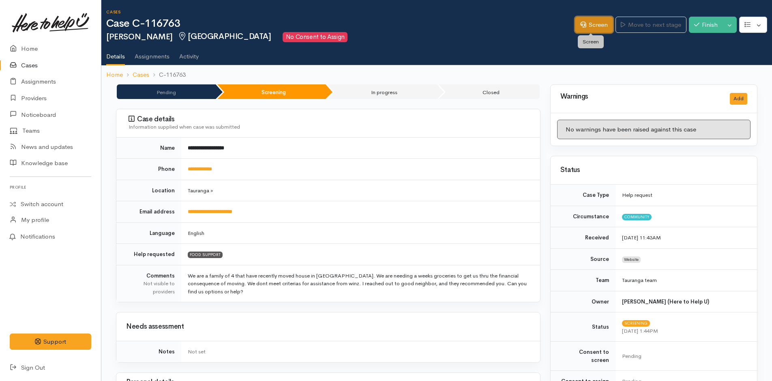
click at [594, 32] on link "Screen" at bounding box center [594, 25] width 38 height 17
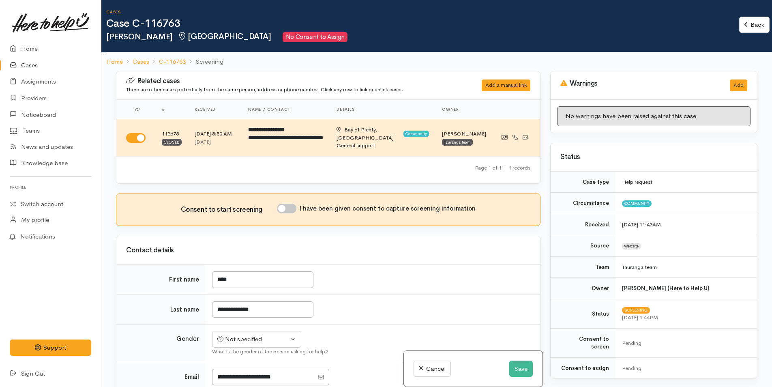
click at [292, 205] on input "I have been given consent to capture screening information" at bounding box center [286, 209] width 19 height 10
checkbox input "true"
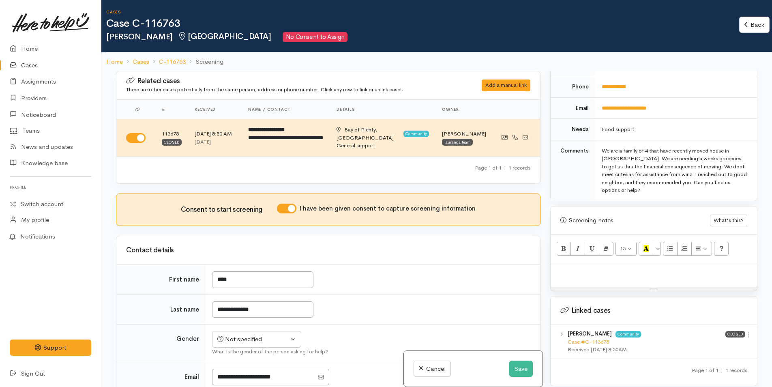
scroll to position [446, 0]
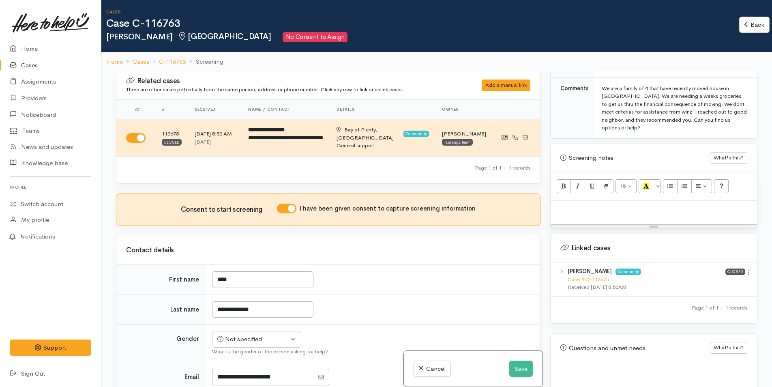
click at [746, 269] on icon at bounding box center [748, 272] width 7 height 7
click at [713, 282] on link "View case" at bounding box center [720, 288] width 64 height 13
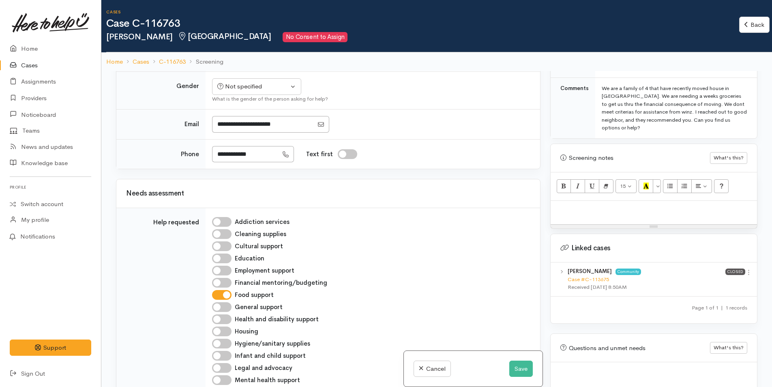
scroll to position [284, 0]
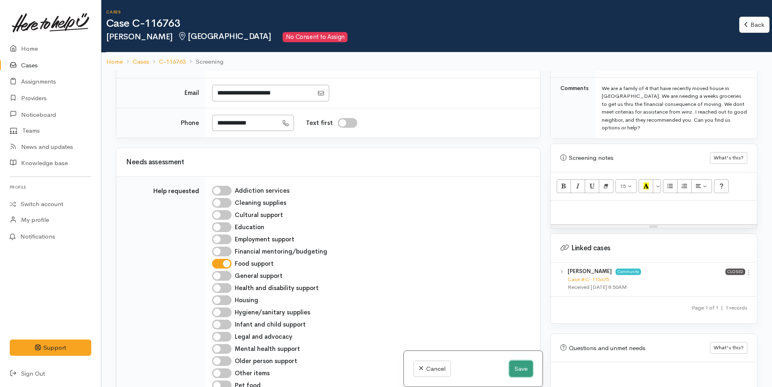
click at [517, 365] on button "Save" at bounding box center [521, 369] width 24 height 17
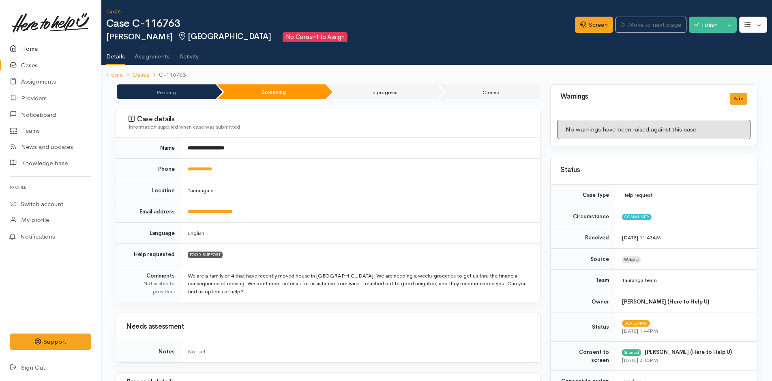
drag, startPoint x: 0, startPoint y: 0, endPoint x: 32, endPoint y: 46, distance: 56.3
click at [32, 46] on link "Home" at bounding box center [50, 49] width 101 height 17
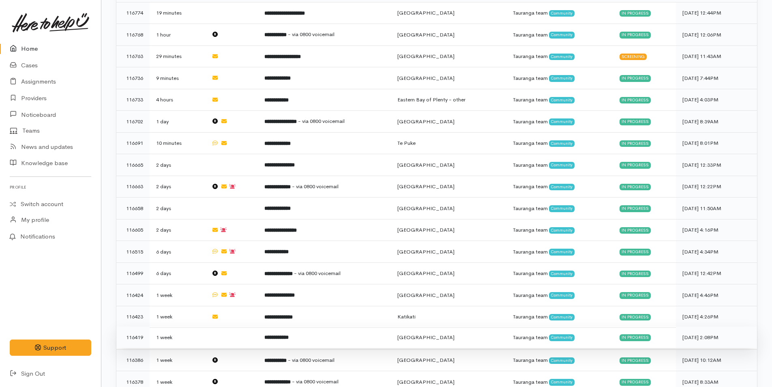
scroll to position [162, 0]
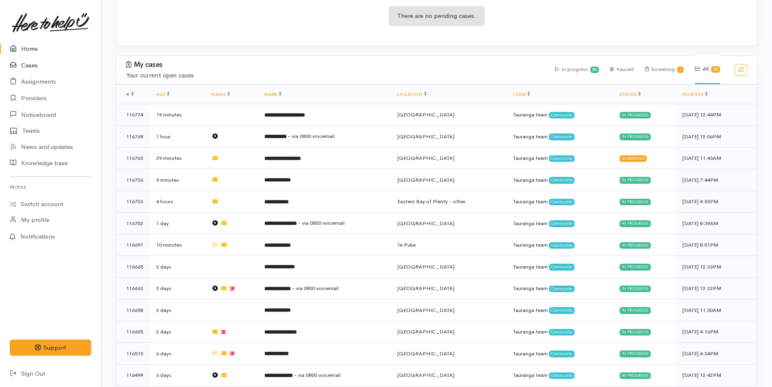
click at [26, 60] on link "Cases" at bounding box center [50, 65] width 101 height 17
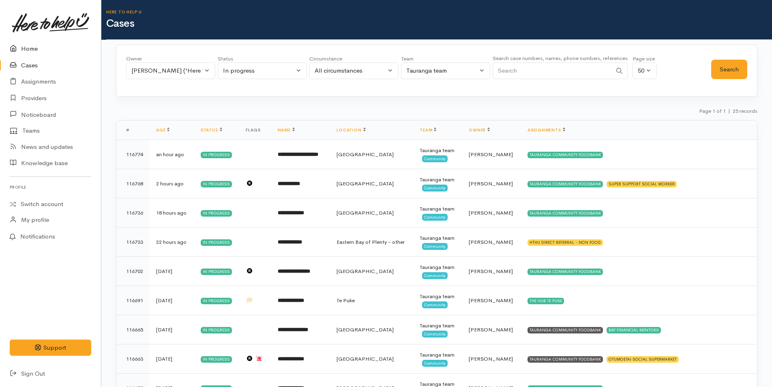
click at [28, 49] on link "Home" at bounding box center [50, 49] width 101 height 17
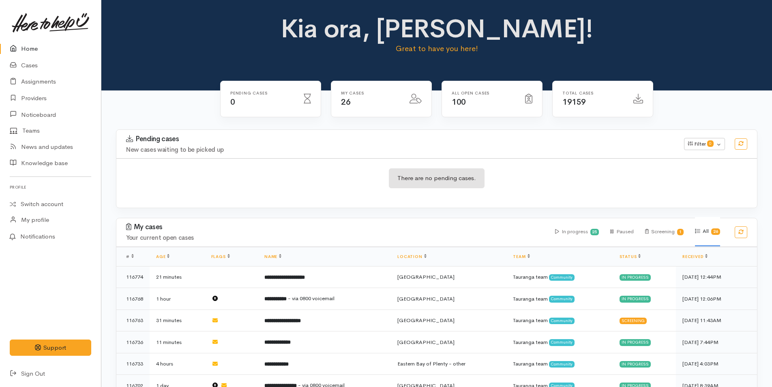
click at [176, 32] on div "Kia ora, Rachel! Great to have you here!" at bounding box center [436, 38] width 651 height 47
click at [175, 43] on div "Kia ora, Rachel! Great to have you here!" at bounding box center [436, 38] width 651 height 47
click at [36, 79] on link "Assignments" at bounding box center [50, 81] width 101 height 17
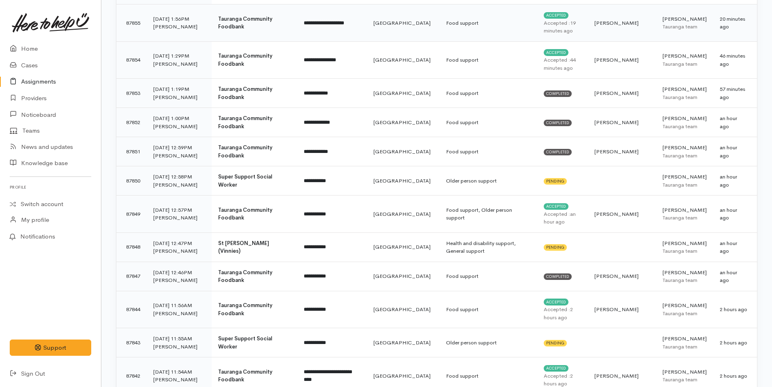
scroll to position [81, 0]
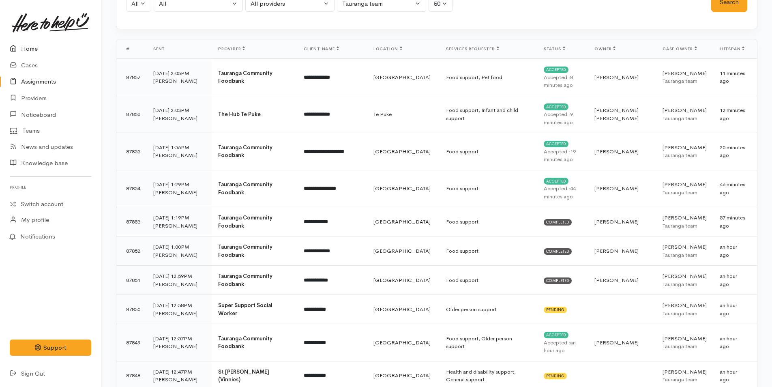
click at [27, 43] on link "Home" at bounding box center [50, 49] width 101 height 17
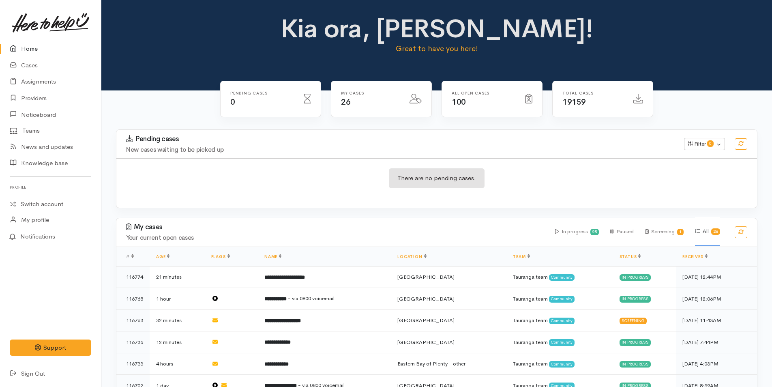
click at [173, 50] on div "Kia ora, [PERSON_NAME]! Great to have you here!" at bounding box center [436, 38] width 651 height 47
click at [174, 64] on div "Kia ora, Rachel! Great to have you here!" at bounding box center [436, 45] width 671 height 90
click at [31, 48] on link "Home" at bounding box center [50, 49] width 101 height 17
click at [161, 60] on div "Kia ora, Rachel! Great to have you here!" at bounding box center [436, 38] width 651 height 47
click at [32, 50] on link "Home" at bounding box center [50, 49] width 101 height 17
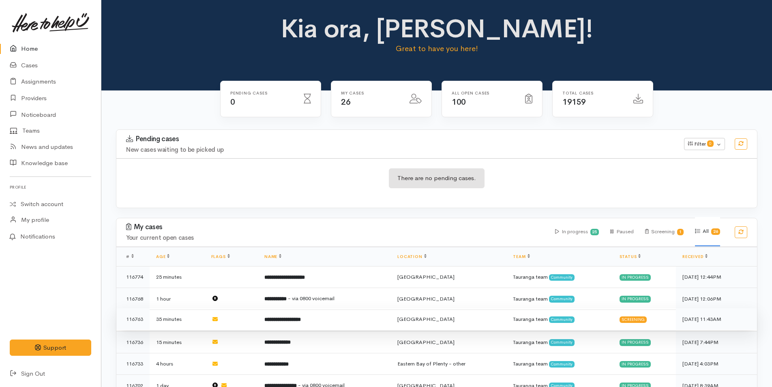
click at [319, 322] on td "**********" at bounding box center [324, 319] width 133 height 22
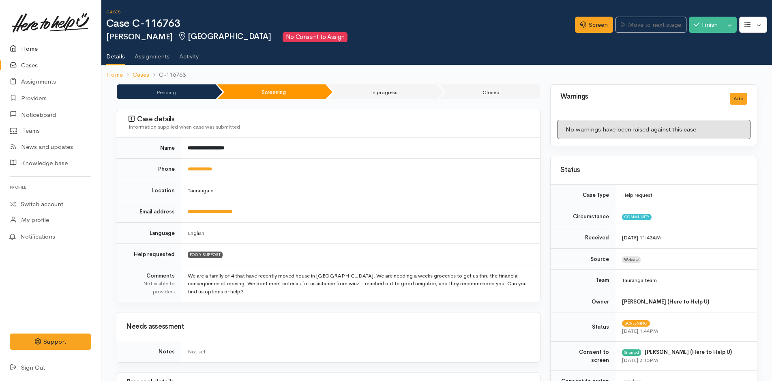
click at [31, 49] on link "Home" at bounding box center [50, 49] width 101 height 17
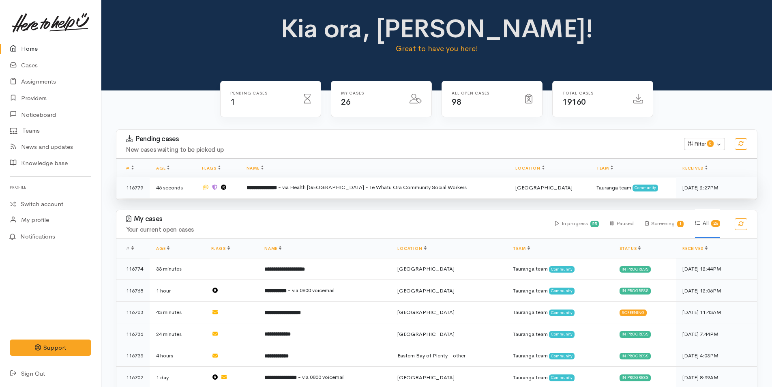
click at [293, 191] on td "**********" at bounding box center [374, 187] width 269 height 21
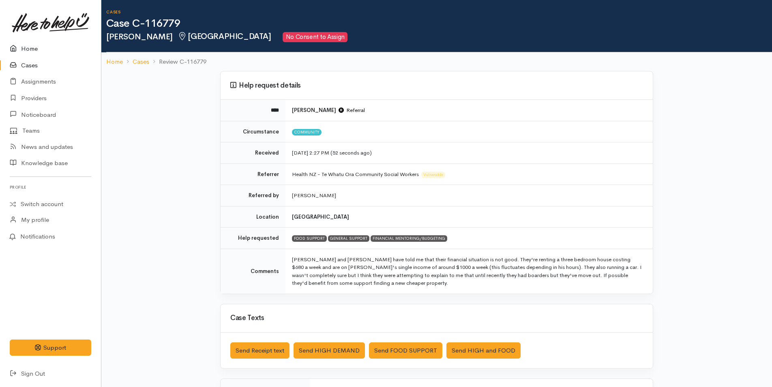
click at [28, 43] on link "Home" at bounding box center [50, 49] width 101 height 17
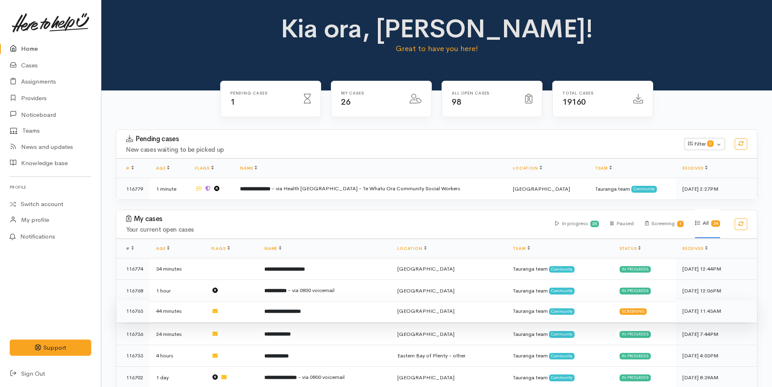
click at [301, 309] on b "**********" at bounding box center [282, 311] width 37 height 5
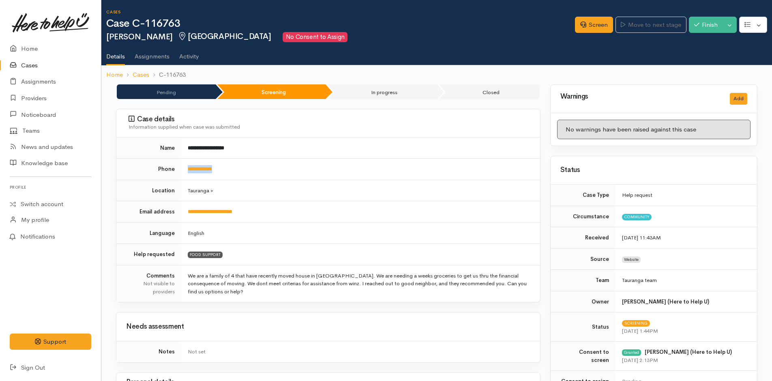
drag, startPoint x: 250, startPoint y: 170, endPoint x: 185, endPoint y: 167, distance: 64.6
click at [185, 167] on td "**********" at bounding box center [360, 169] width 359 height 21
copy link "**********"
click at [596, 21] on link "Screen" at bounding box center [594, 25] width 38 height 17
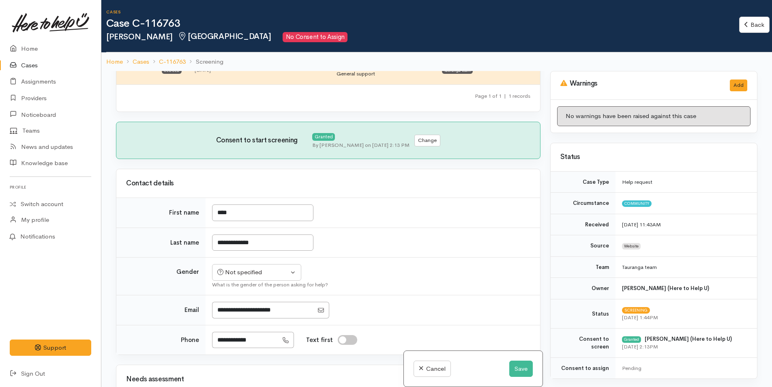
scroll to position [162, 0]
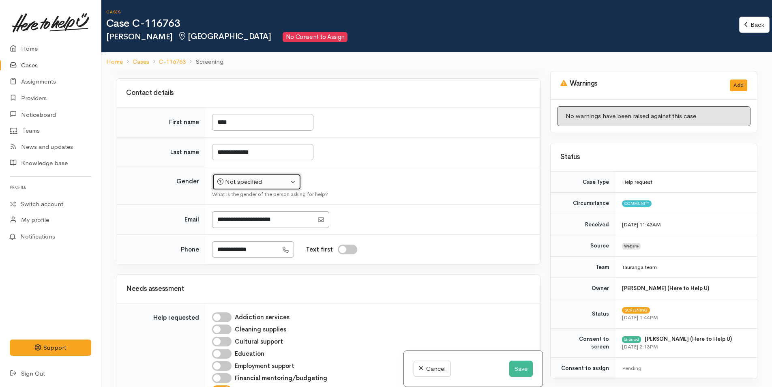
click at [243, 182] on div "Not specified" at bounding box center [252, 181] width 71 height 9
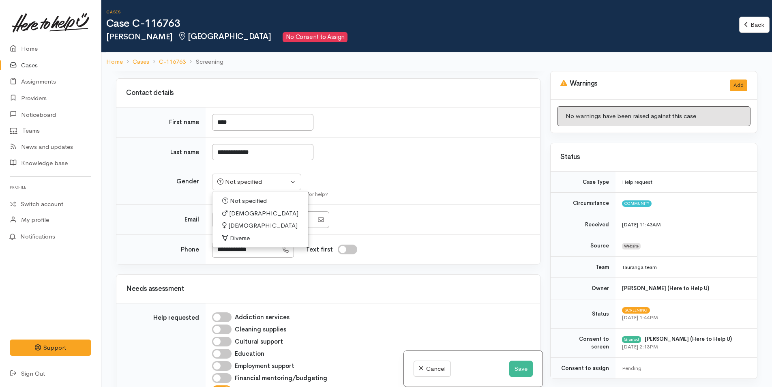
click at [243, 225] on span "Female" at bounding box center [262, 225] width 69 height 9
select select "Female"
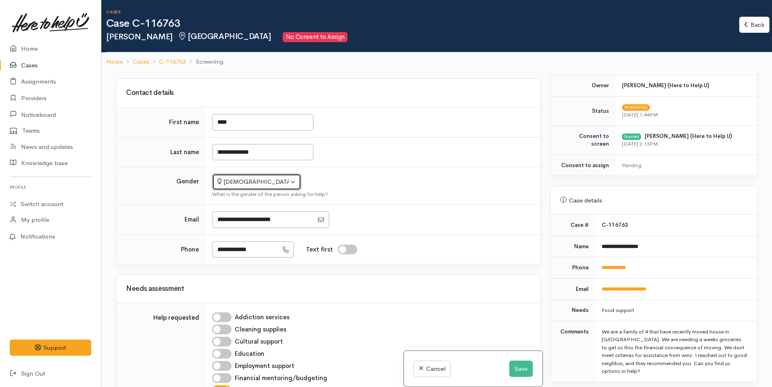
scroll to position [324, 0]
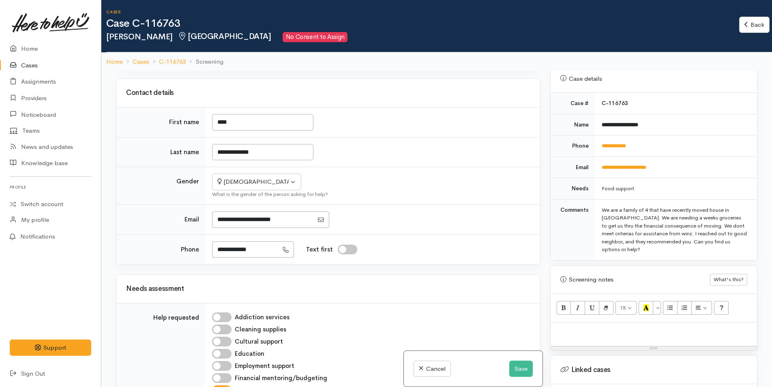
click at [603, 335] on p at bounding box center [654, 331] width 198 height 9
paste div
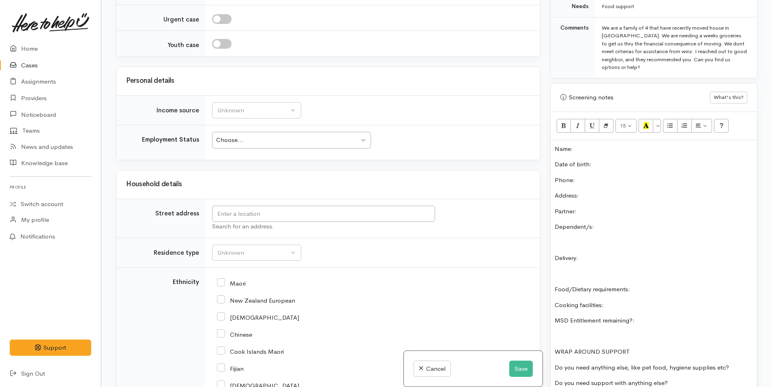
scroll to position [892, 0]
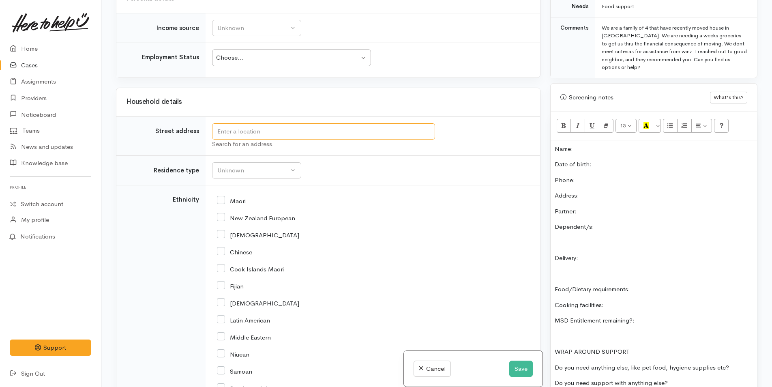
click at [298, 133] on input "text" at bounding box center [323, 131] width 223 height 17
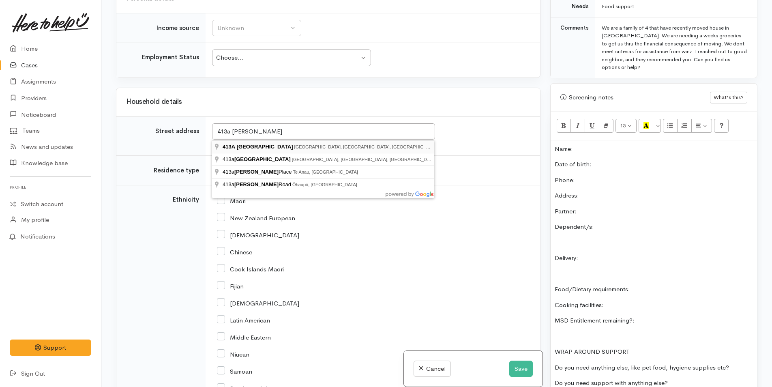
type input "413A Devonport Road, Tauranga South, Tauranga, New Zealand"
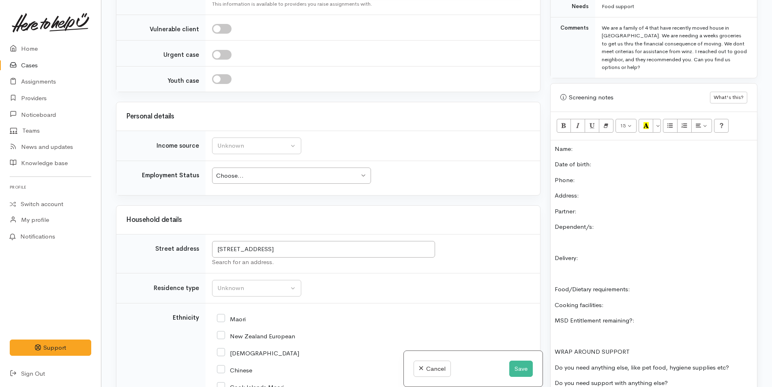
scroll to position [808, 0]
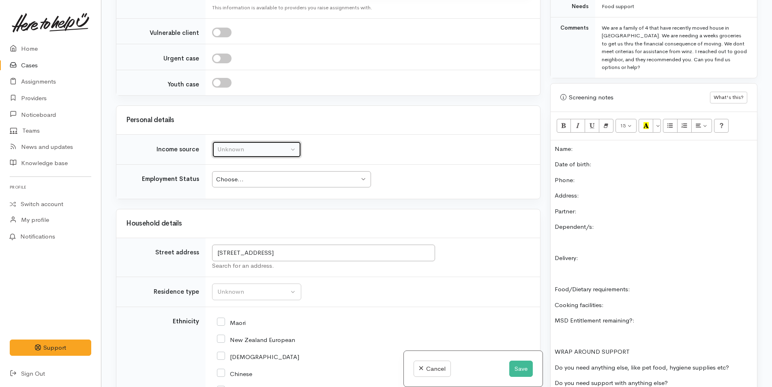
click at [250, 157] on button "Unknown" at bounding box center [256, 149] width 89 height 17
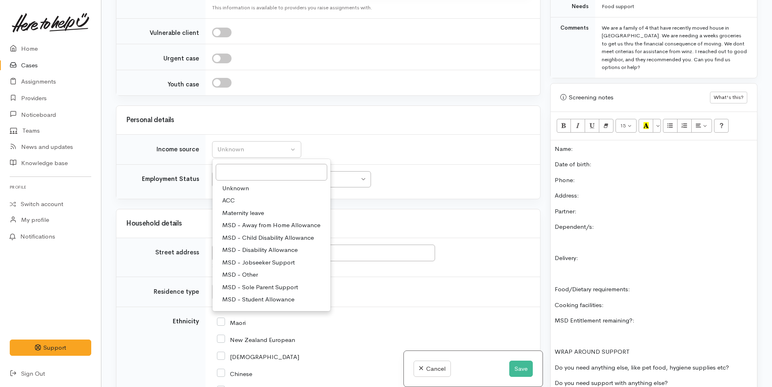
click at [264, 285] on span "MSD - Sole Parent Support" at bounding box center [260, 287] width 76 height 9
select select "7"
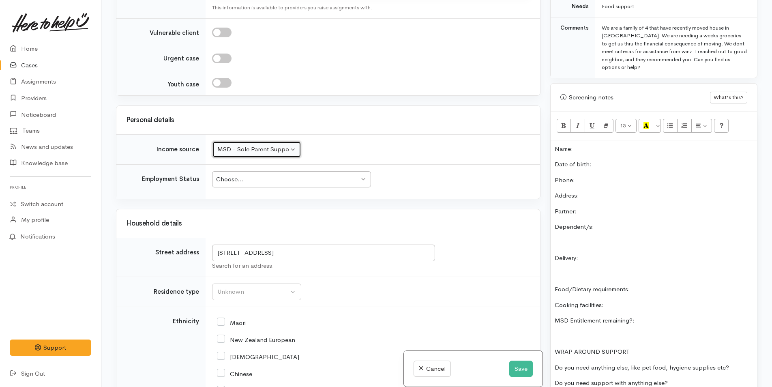
click at [254, 185] on div "Choose... Choose..." at bounding box center [291, 179] width 159 height 17
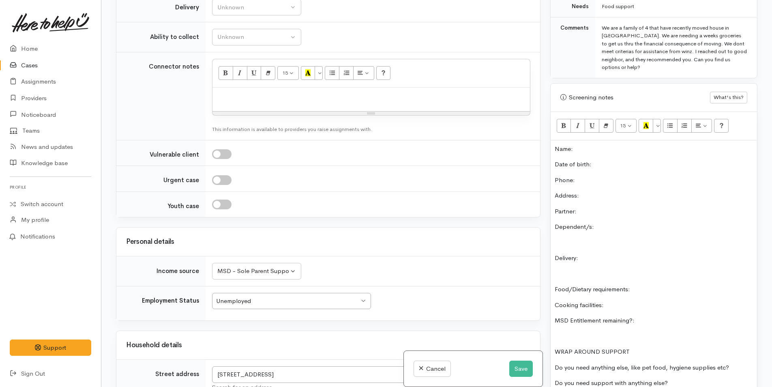
scroll to position [565, 0]
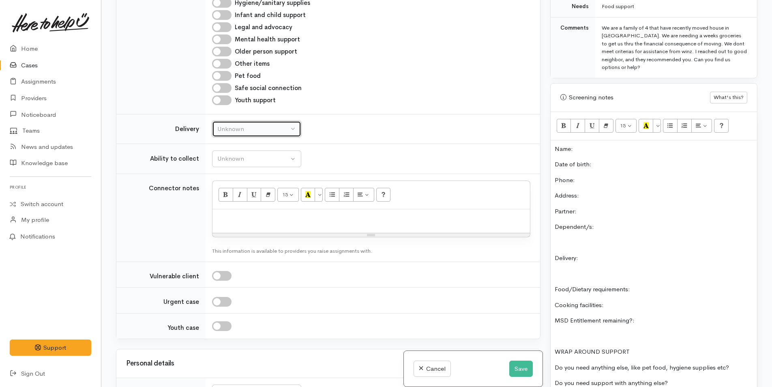
click at [240, 132] on div "Unknown" at bounding box center [252, 129] width 71 height 9
click at [226, 200] on link "No" at bounding box center [257, 205] width 88 height 13
select select "1"
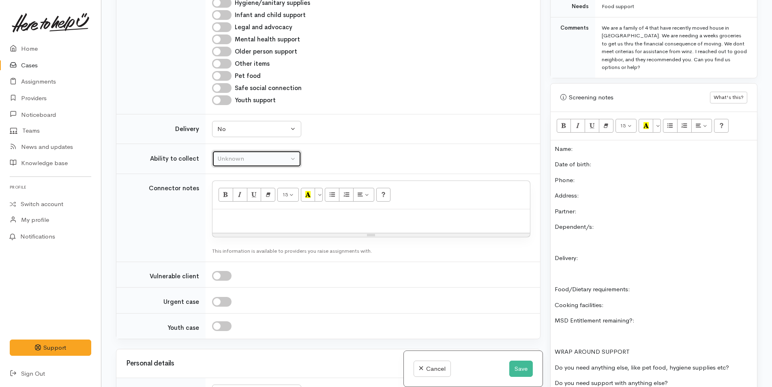
click at [245, 152] on button "Unknown" at bounding box center [256, 158] width 89 height 17
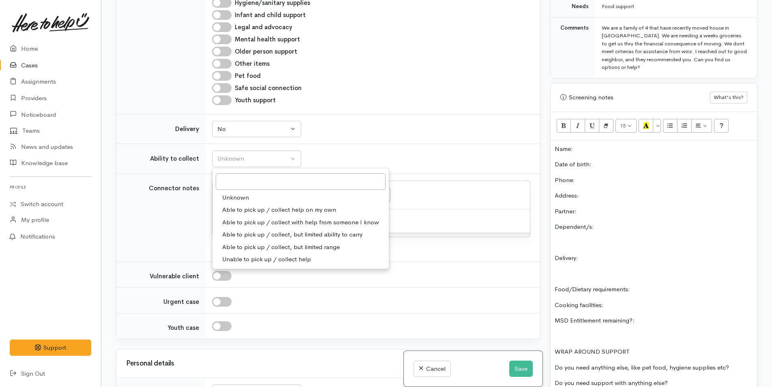
click at [246, 208] on span "Able to pick up / collect help on my own" at bounding box center [279, 209] width 114 height 9
select select "2"
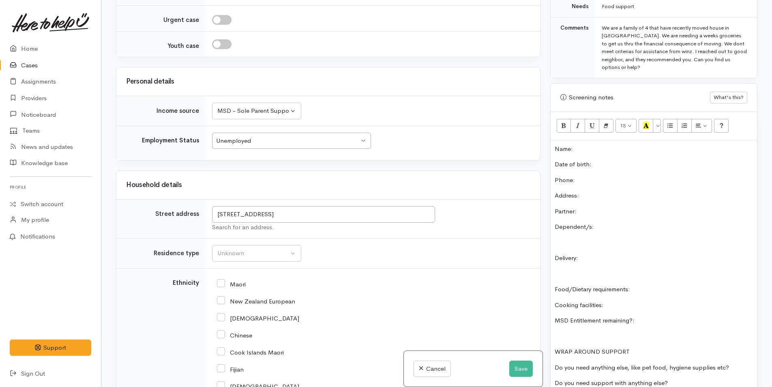
scroll to position [889, 0]
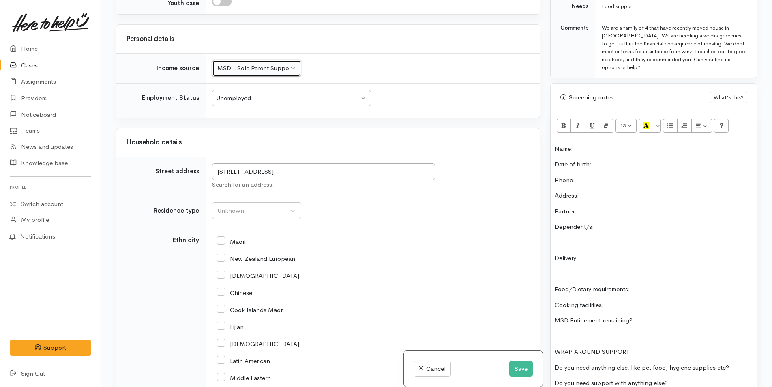
click at [258, 68] on div "MSD - Sole Parent Support" at bounding box center [252, 68] width 71 height 9
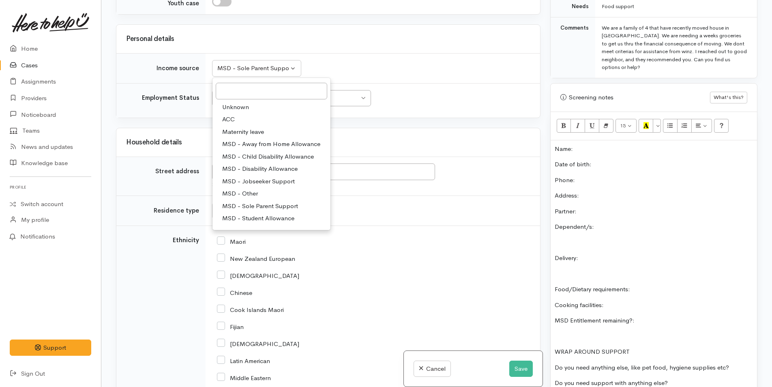
click at [264, 182] on span "MSD - Jobseeker Support" at bounding box center [258, 181] width 73 height 9
select select "4"
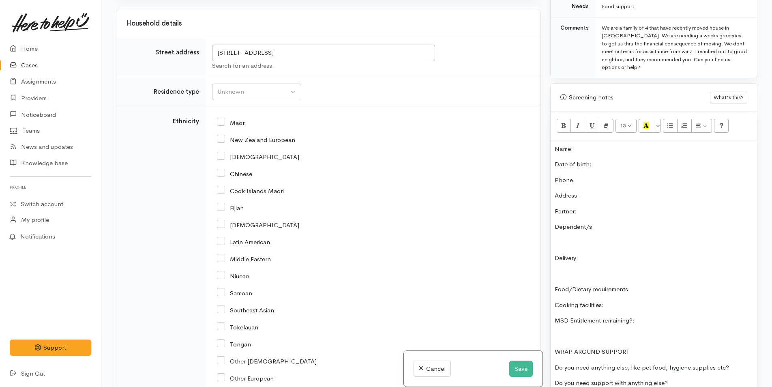
scroll to position [1051, 0]
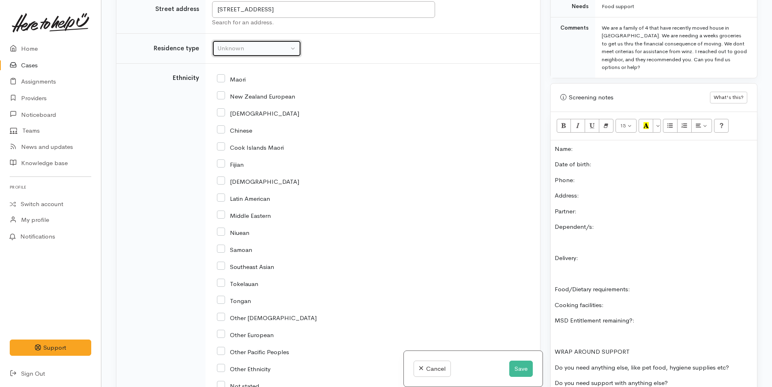
click at [243, 47] on div "Unknown" at bounding box center [252, 48] width 71 height 9
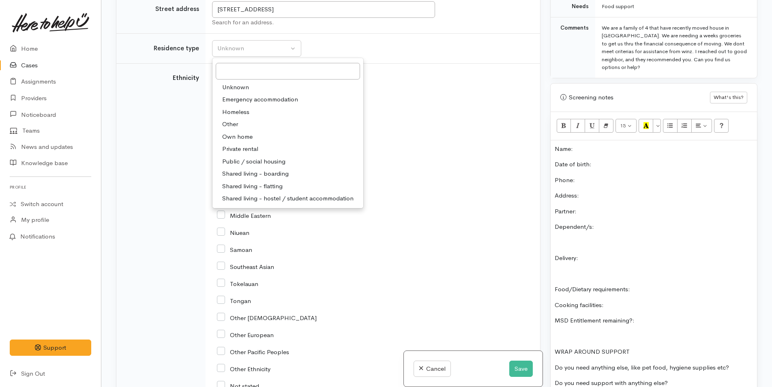
click at [245, 147] on span "Private rental" at bounding box center [240, 148] width 36 height 9
select select "2"
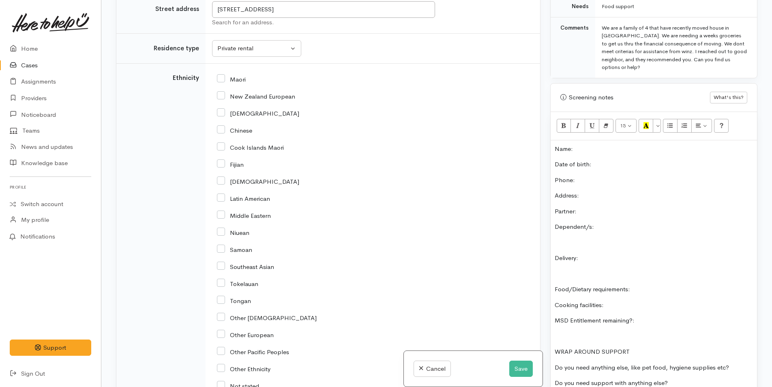
click at [223, 77] on input "Maori" at bounding box center [231, 78] width 29 height 7
checkbox input "true"
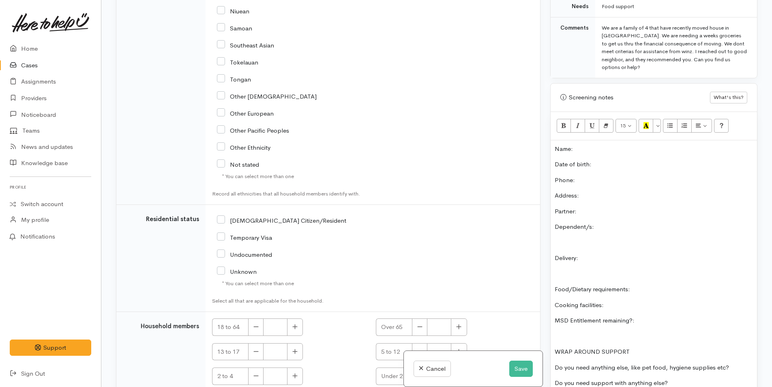
scroll to position [1376, 0]
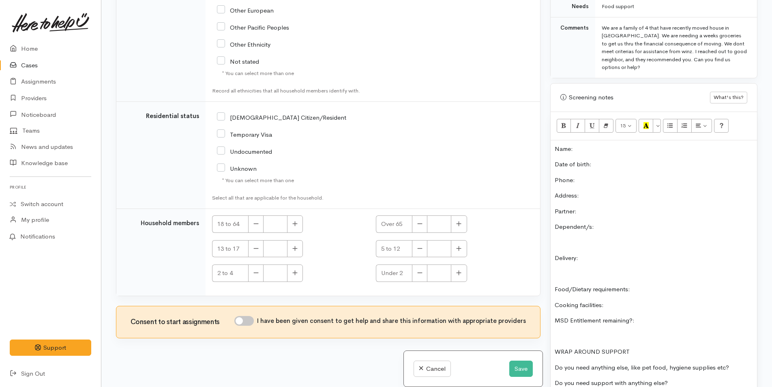
click at [221, 116] on input "[DEMOGRAPHIC_DATA] Citizen/Resident" at bounding box center [281, 116] width 129 height 7
checkbox input "true"
click at [295, 220] on button "button" at bounding box center [295, 223] width 16 height 17
type input "1"
click at [251, 322] on input "I have been given consent to get help and share this information with appropria…" at bounding box center [243, 321] width 19 height 10
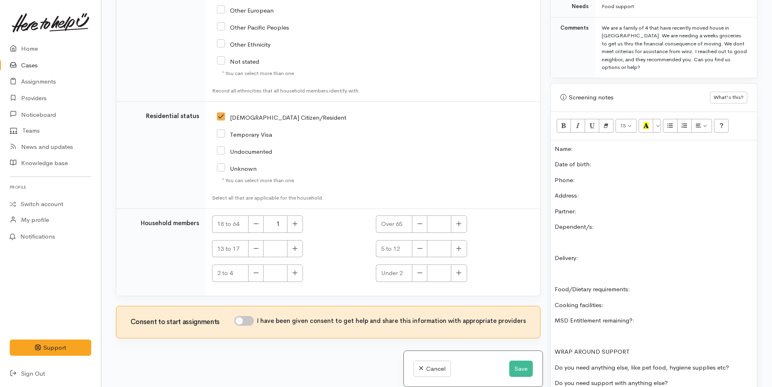
checkbox input "true"
click at [292, 224] on button "button" at bounding box center [295, 223] width 16 height 17
type input "2"
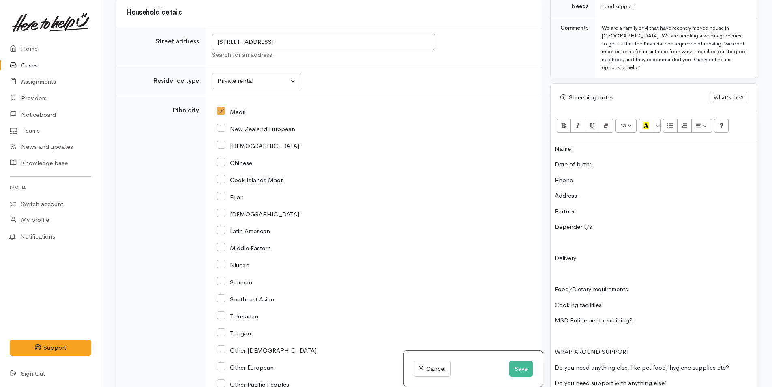
scroll to position [1011, 0]
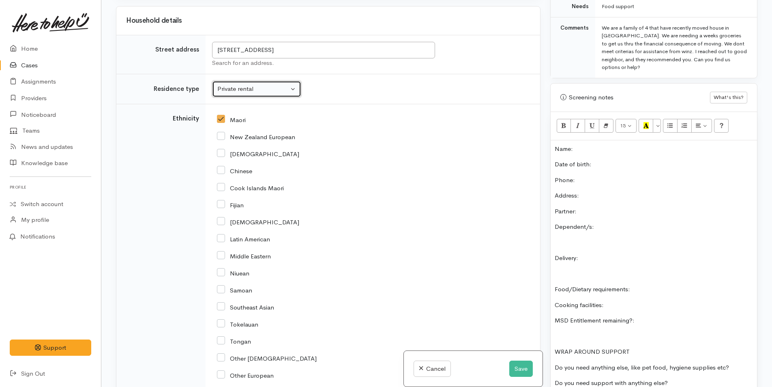
click at [254, 95] on button "Private rental" at bounding box center [256, 89] width 89 height 17
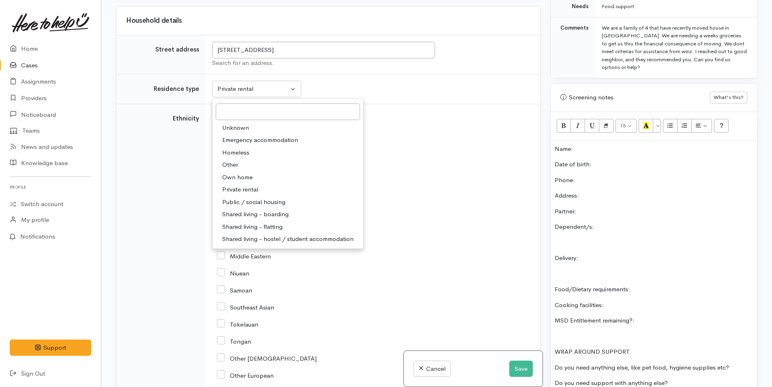
click at [161, 196] on td "Ethnicity" at bounding box center [160, 285] width 89 height 363
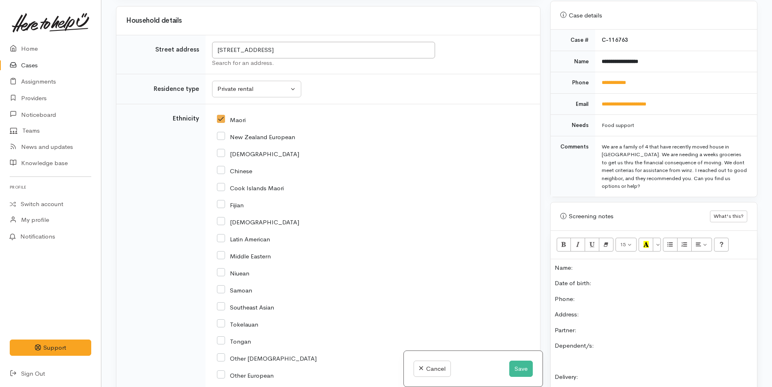
scroll to position [314, 0]
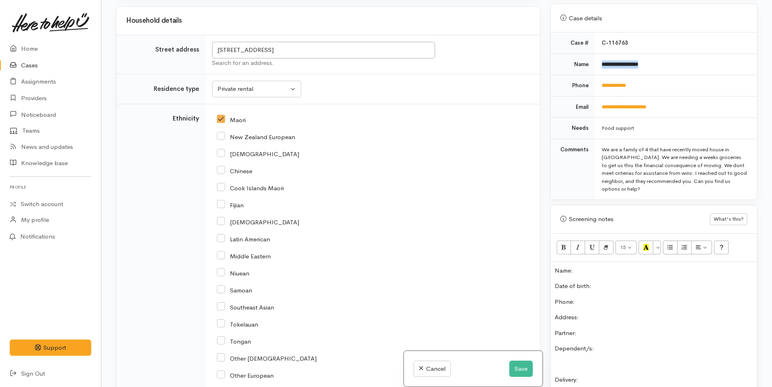
drag, startPoint x: 660, startPoint y: 59, endPoint x: 592, endPoint y: 70, distance: 69.4
click at [592, 70] on tr "**********" at bounding box center [654, 64] width 206 height 21
copy tr "**********"
click at [616, 269] on p "Name:" at bounding box center [654, 270] width 198 height 9
drag, startPoint x: 639, startPoint y: 83, endPoint x: 601, endPoint y: 87, distance: 37.9
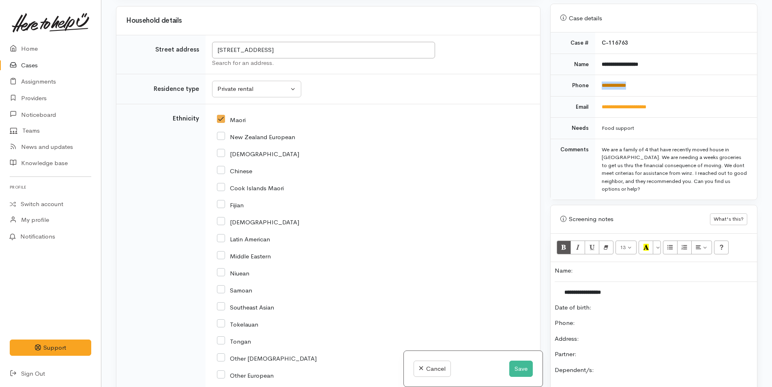
click at [601, 87] on td "**********" at bounding box center [676, 85] width 162 height 21
copy link "**********"
click at [618, 306] on p "Date of birth:" at bounding box center [654, 307] width 198 height 9
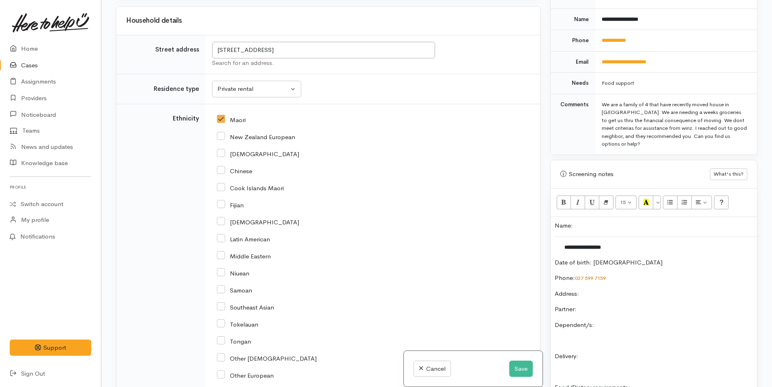
scroll to position [436, 0]
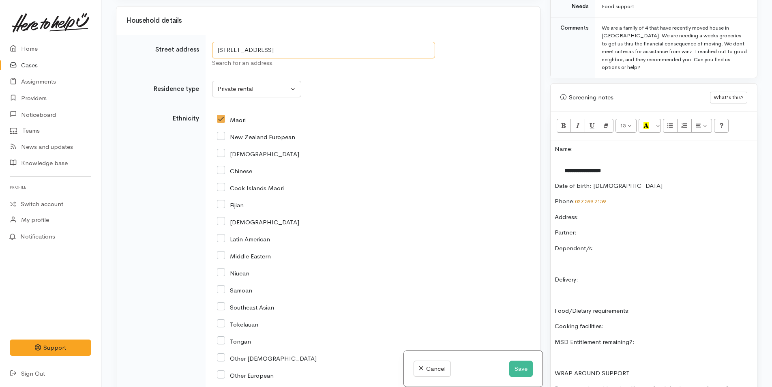
drag, startPoint x: 404, startPoint y: 48, endPoint x: 211, endPoint y: 48, distance: 193.1
click at [211, 48] on td "413A Devonport Road, Tauranga South, Tauranga, New Zealand Search for an addres…" at bounding box center [373, 54] width 335 height 39
click at [606, 217] on p "Address:" at bounding box center [654, 217] width 198 height 9
click at [609, 237] on p "Partner:" at bounding box center [654, 232] width 198 height 9
click at [620, 253] on p "Dependent/s:" at bounding box center [654, 248] width 198 height 9
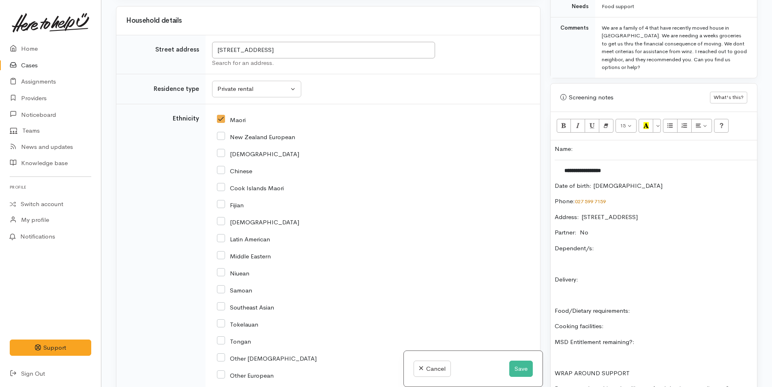
click at [596, 284] on p "Delivery:" at bounding box center [654, 279] width 198 height 9
click at [662, 316] on p "Food/Dietary requirements:" at bounding box center [654, 310] width 198 height 9
click at [647, 331] on p "Cooking facilities:" at bounding box center [654, 326] width 198 height 9
click at [690, 358] on div "**********" at bounding box center [654, 279] width 206 height 279
click at [689, 347] on p "MSD Entitlement remaining?:" at bounding box center [654, 341] width 198 height 9
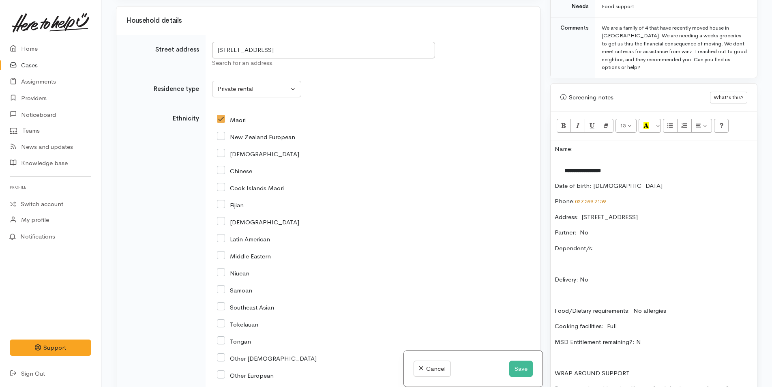
click at [603, 253] on p "Dependent/s:" at bounding box center [654, 248] width 198 height 9
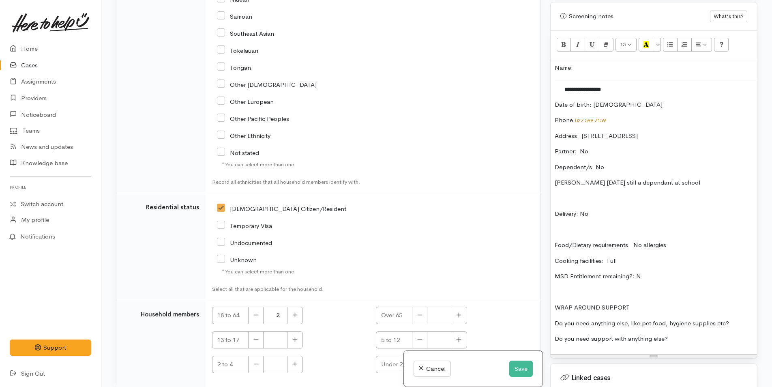
scroll to position [1376, 0]
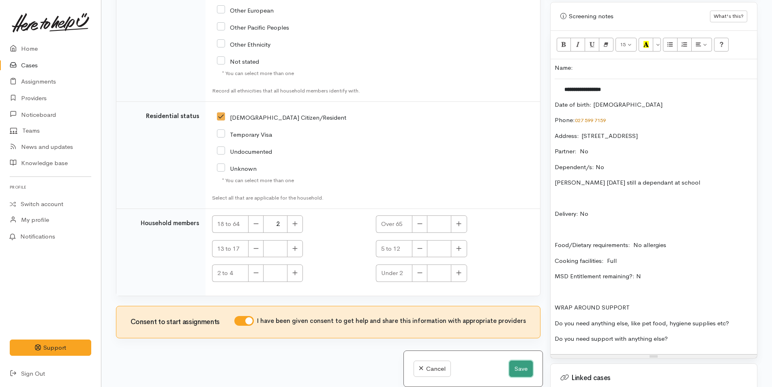
click at [518, 366] on button "Save" at bounding box center [521, 369] width 24 height 17
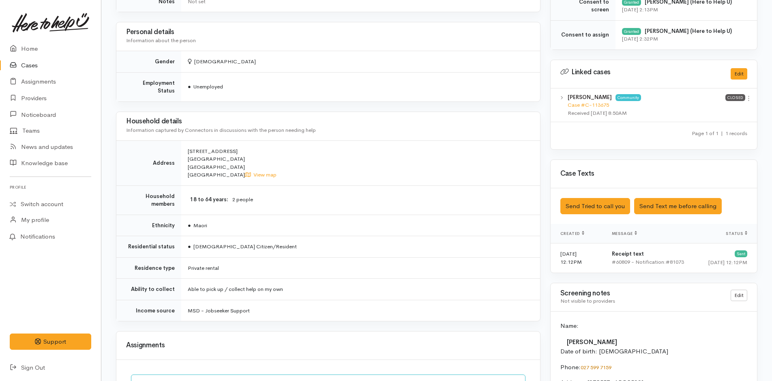
scroll to position [406, 0]
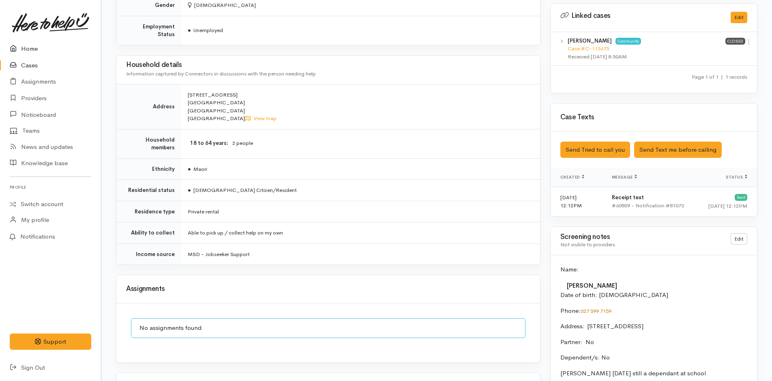
click at [34, 47] on link "Home" at bounding box center [50, 49] width 101 height 17
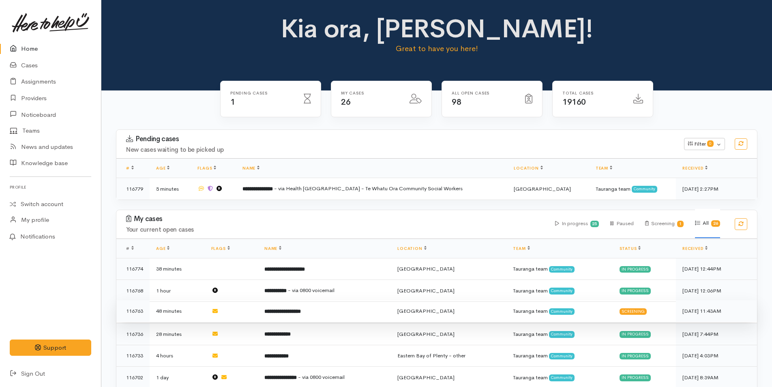
click at [298, 309] on b "**********" at bounding box center [282, 311] width 37 height 5
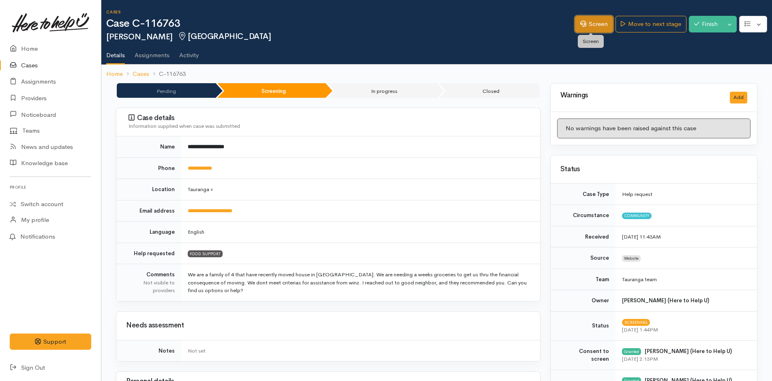
click at [585, 26] on link "Screen" at bounding box center [594, 24] width 38 height 17
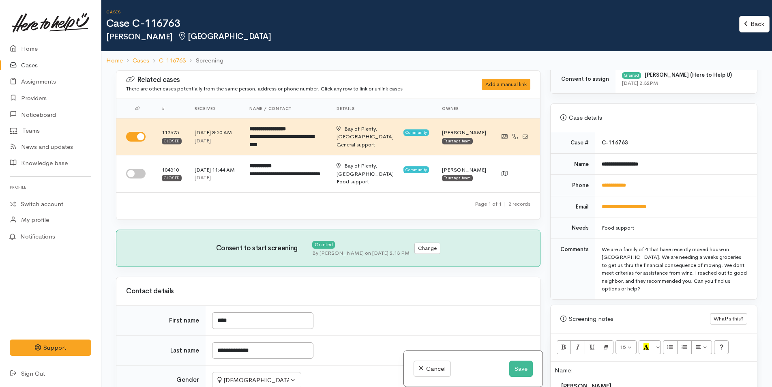
scroll to position [365, 0]
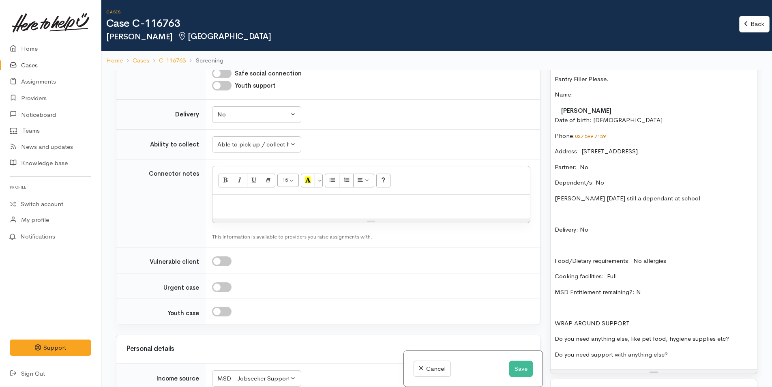
scroll to position [608, 0]
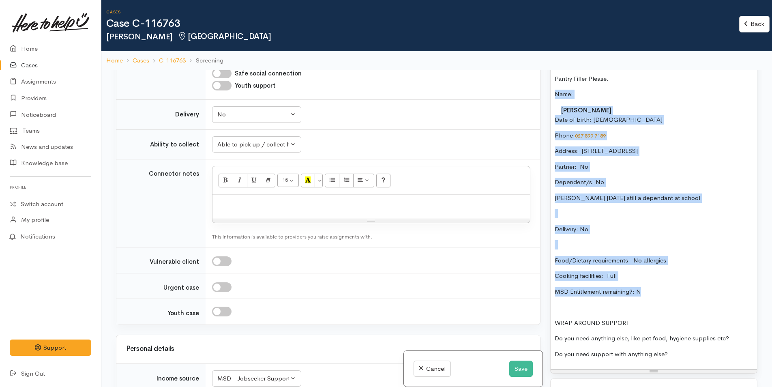
drag, startPoint x: 651, startPoint y: 301, endPoint x: 546, endPoint y: 90, distance: 235.6
click at [546, 90] on div "Warnings Add No warnings have been raised against this case Add Warning Title ●…" at bounding box center [654, 263] width 217 height 387
copy div "Name: Mihi Campbell-Kane Date of birth: 30/5/1983 Phone:  027 599 7159 Address:…"
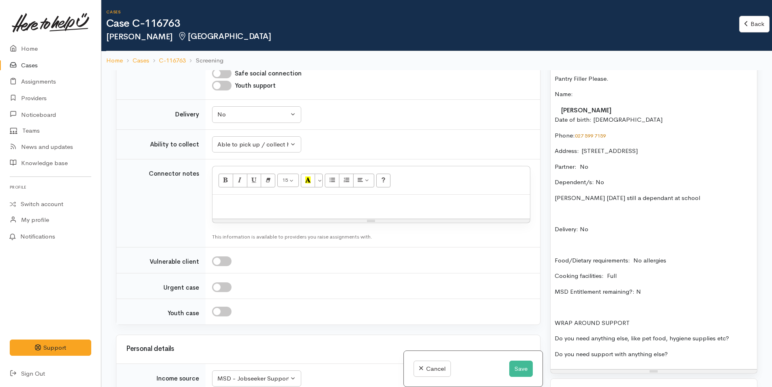
click at [257, 211] on div at bounding box center [372, 207] width 318 height 24
paste div
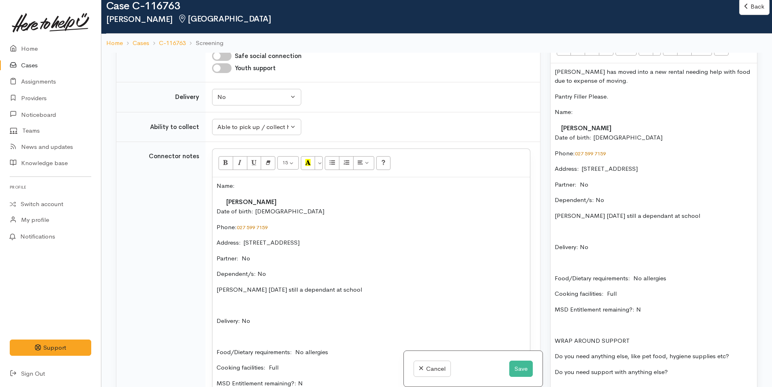
scroll to position [527, 0]
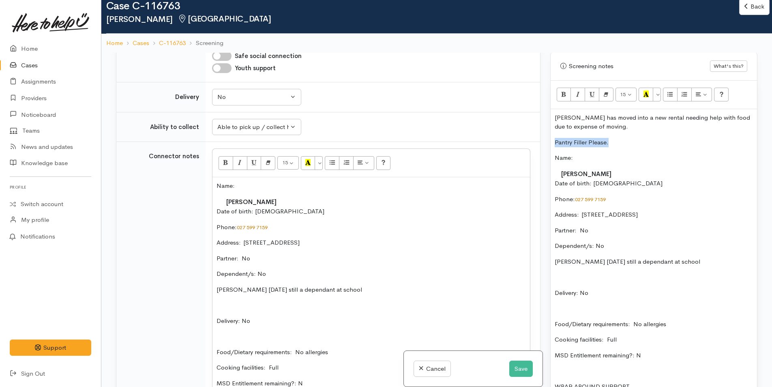
drag, startPoint x: 607, startPoint y: 141, endPoint x: 555, endPoint y: 145, distance: 52.1
click at [555, 145] on p "Pantry Filler Please." at bounding box center [654, 142] width 198 height 9
click at [561, 95] on button "Bold (CTRL+B)" at bounding box center [564, 95] width 15 height 14
click at [518, 366] on button "Save" at bounding box center [521, 369] width 24 height 17
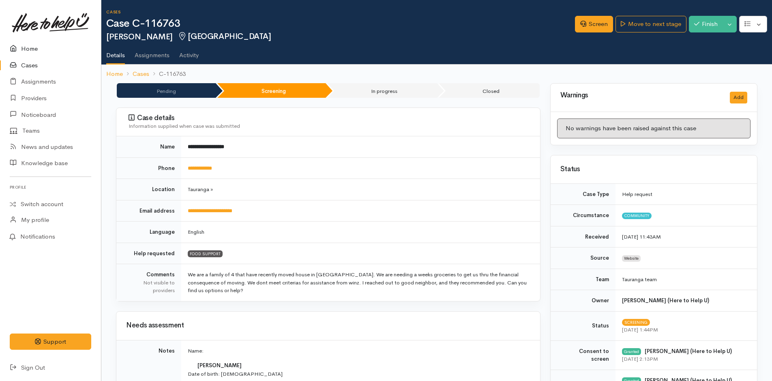
click at [30, 45] on link "Home" at bounding box center [50, 49] width 101 height 17
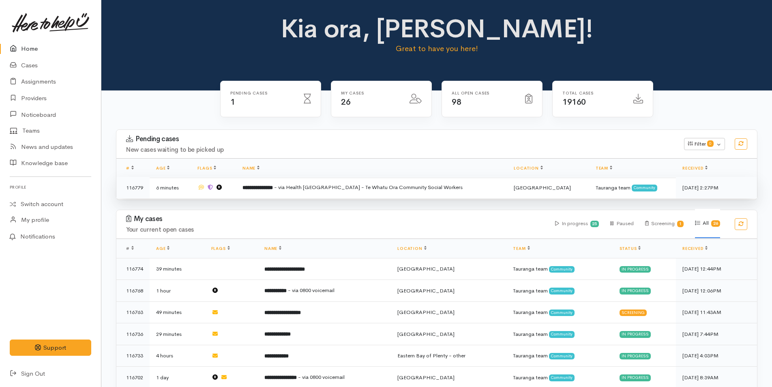
click at [340, 185] on span "- via Health [GEOGRAPHIC_DATA] - Te Whatu Ora Community Social Workers" at bounding box center [368, 187] width 189 height 7
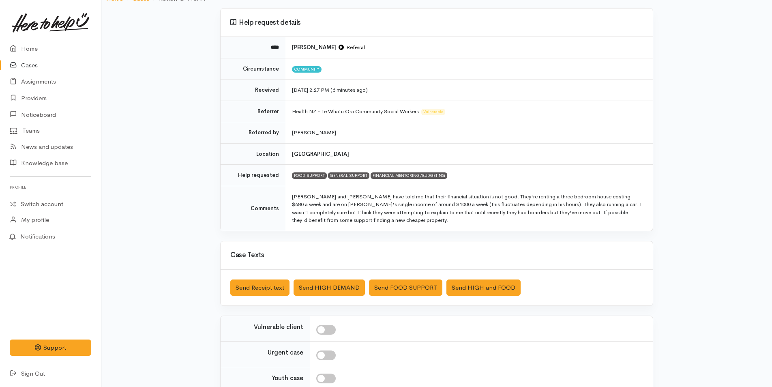
scroll to position [140, 0]
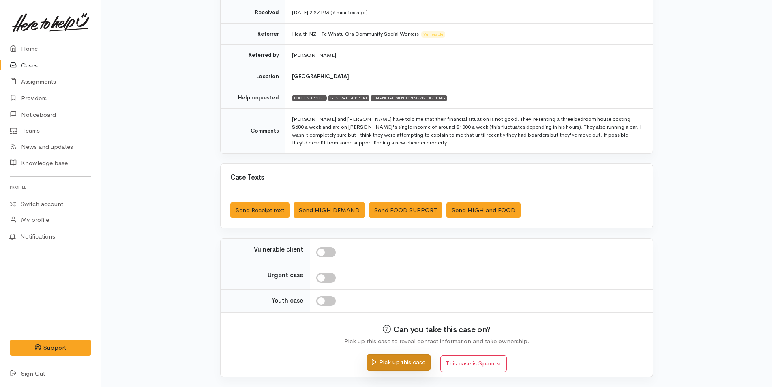
click at [406, 361] on button "Pick up this case" at bounding box center [399, 362] width 64 height 17
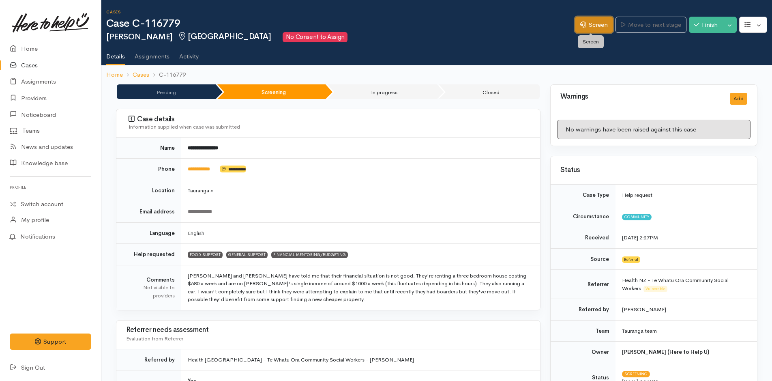
click at [599, 19] on link "Screen" at bounding box center [594, 25] width 38 height 17
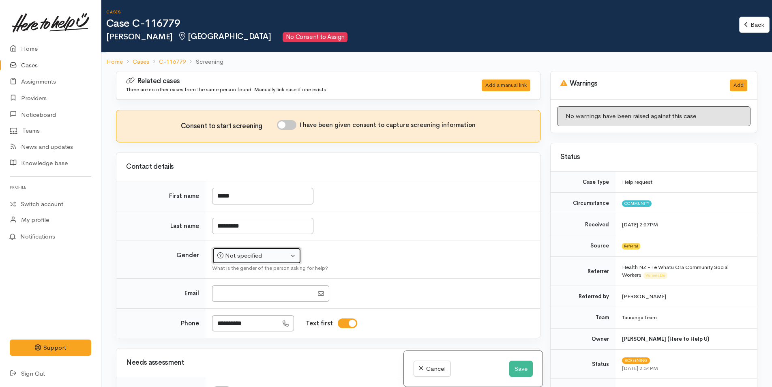
click at [251, 257] on div "Not specified" at bounding box center [252, 255] width 71 height 9
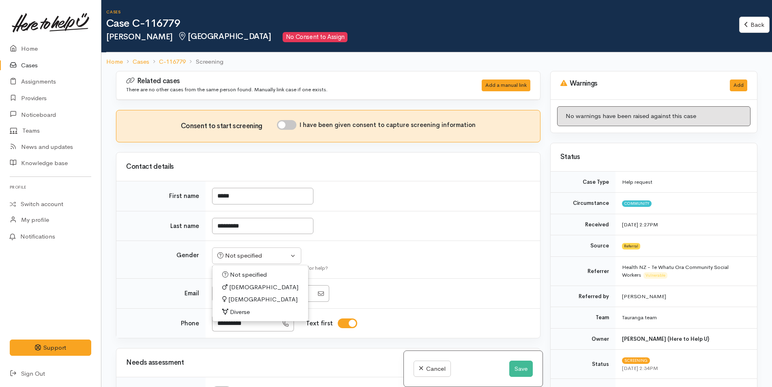
click at [238, 299] on span "[DEMOGRAPHIC_DATA]" at bounding box center [262, 299] width 69 height 9
select select "[DEMOGRAPHIC_DATA]"
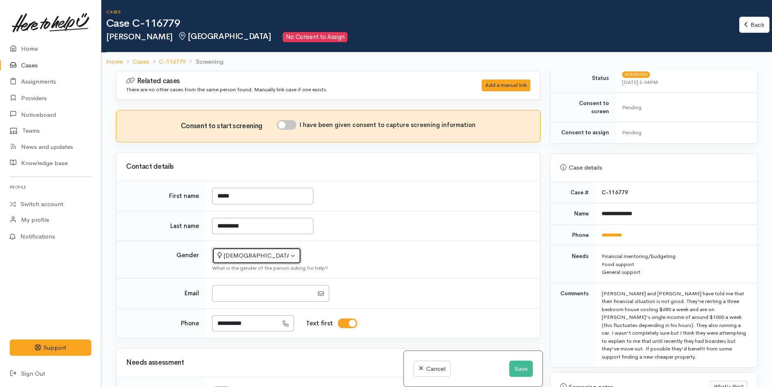
scroll to position [365, 0]
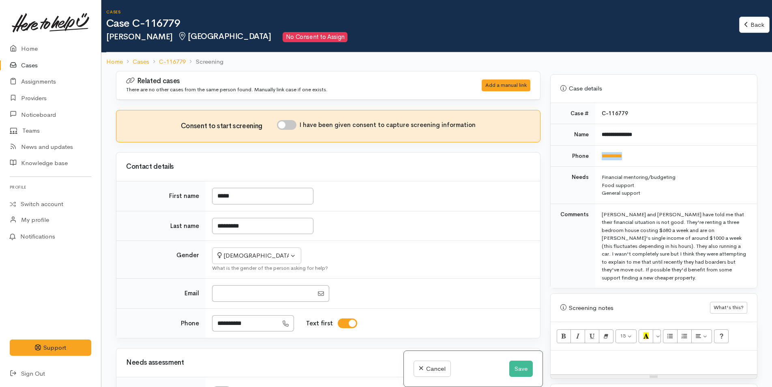
drag, startPoint x: 637, startPoint y: 148, endPoint x: 598, endPoint y: 153, distance: 39.2
click at [598, 153] on td "**********" at bounding box center [676, 155] width 162 height 21
copy link "**********"
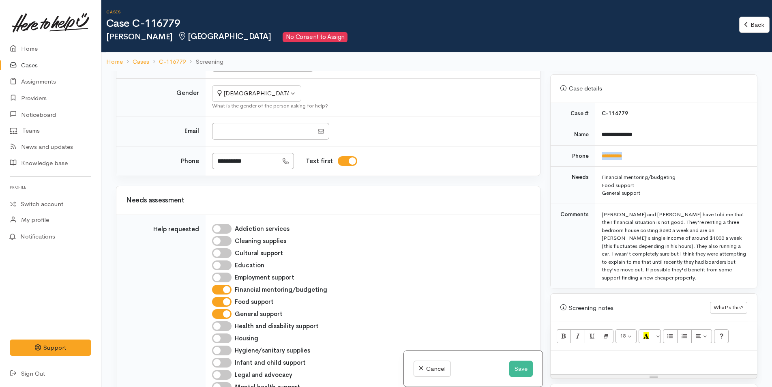
click at [228, 314] on input "General support" at bounding box center [221, 314] width 19 height 10
checkbox input "false"
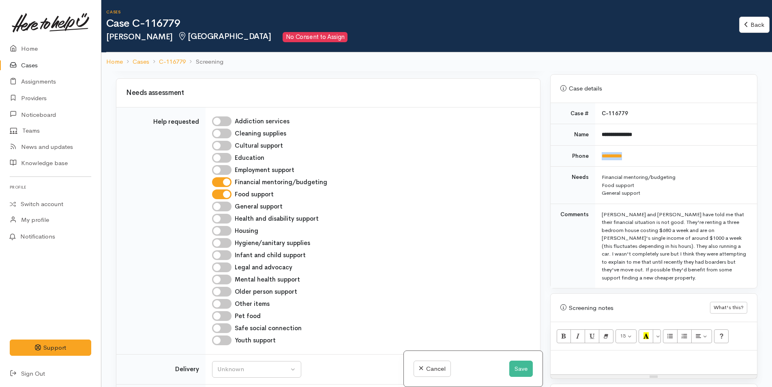
scroll to position [365, 0]
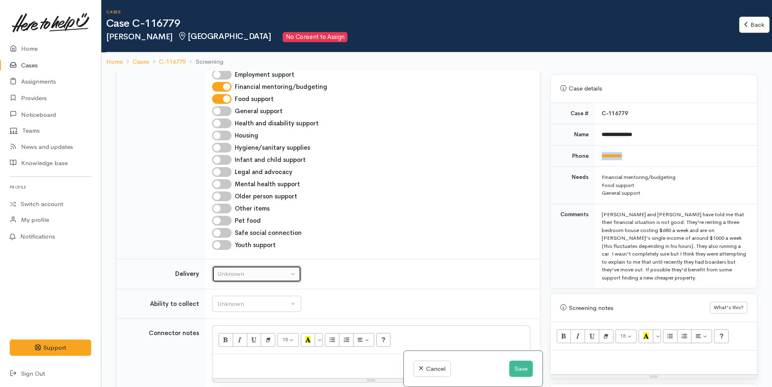
click at [228, 275] on div "Unknown" at bounding box center [252, 273] width 71 height 9
click at [228, 351] on span "No" at bounding box center [226, 349] width 9 height 9
select select "1"
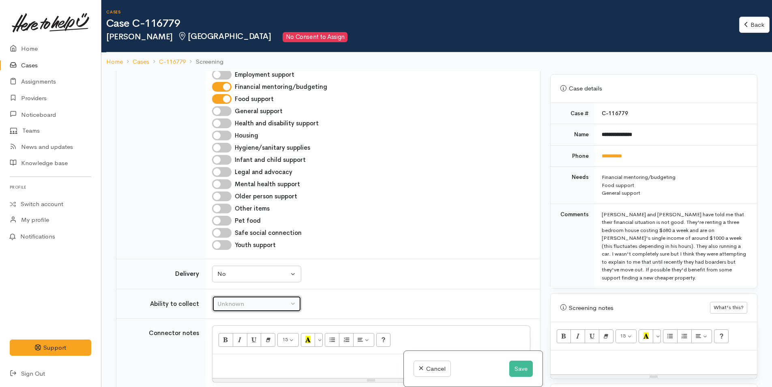
click at [243, 305] on div "Unknown" at bounding box center [252, 303] width 71 height 9
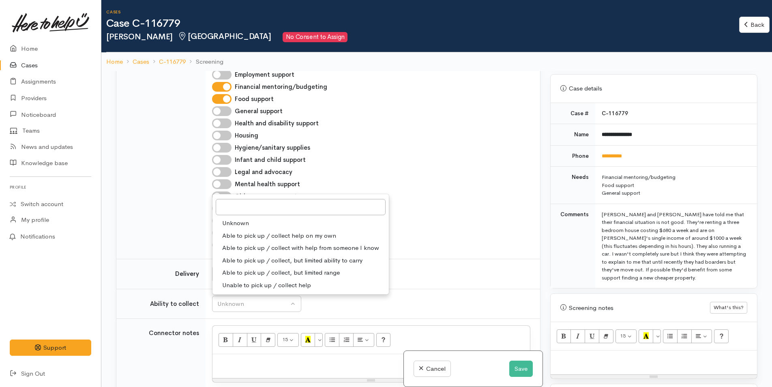
click at [252, 233] on span "Able to pick up / collect help on my own" at bounding box center [279, 235] width 114 height 9
select select "2"
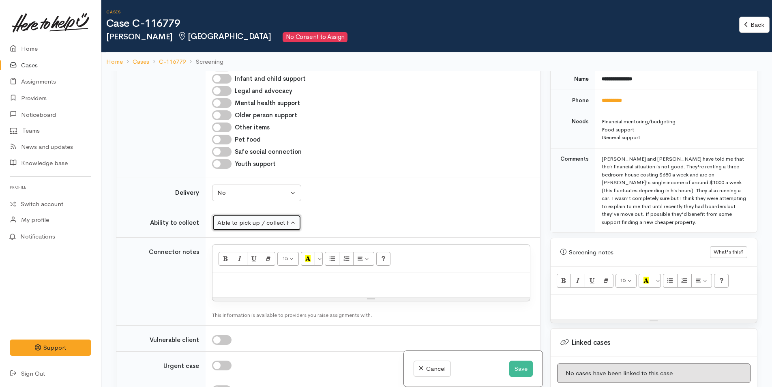
scroll to position [497, 0]
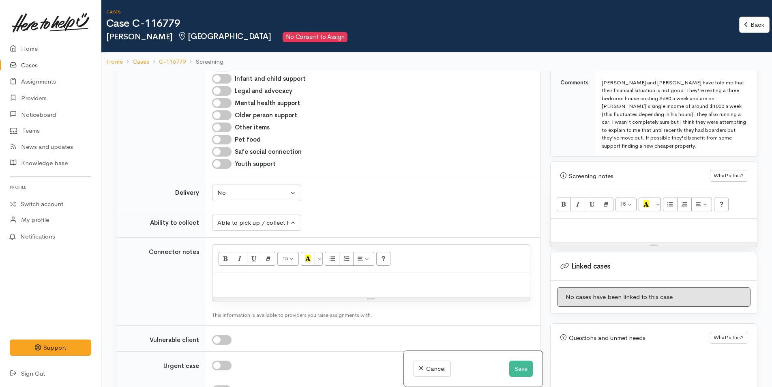
click at [584, 219] on div at bounding box center [654, 231] width 206 height 24
paste div
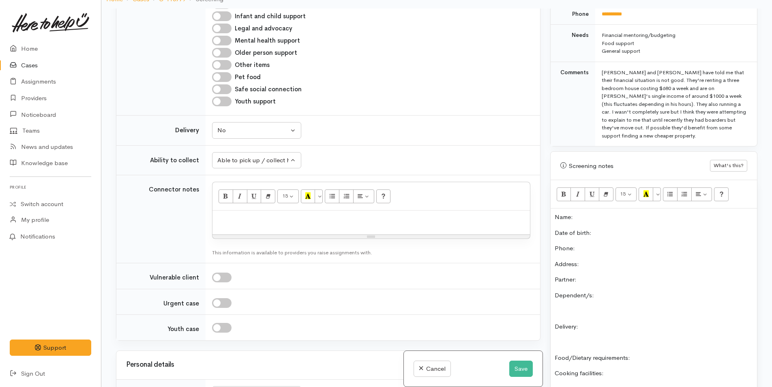
scroll to position [375, 0]
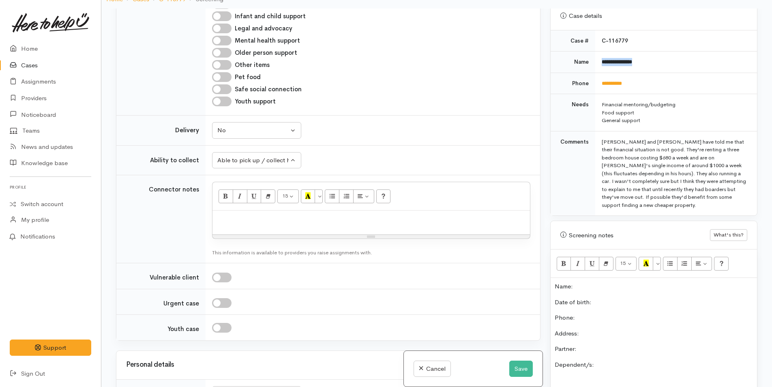
drag, startPoint x: 642, startPoint y: 54, endPoint x: 589, endPoint y: 52, distance: 53.2
click at [589, 52] on tr "**********" at bounding box center [654, 62] width 206 height 21
copy tr "**********"
drag, startPoint x: 649, startPoint y: 77, endPoint x: 591, endPoint y: 77, distance: 57.6
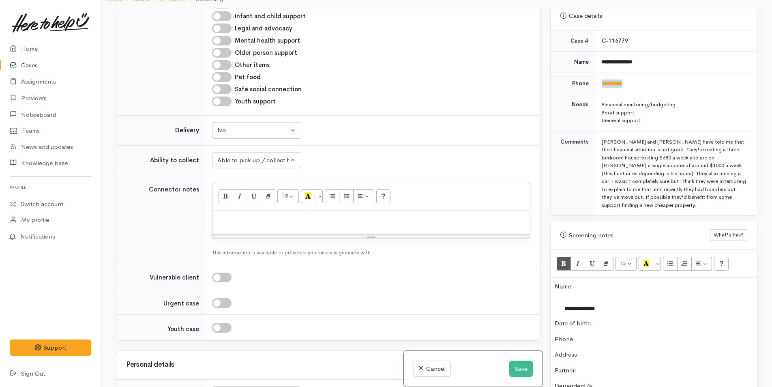
click at [591, 79] on tr "**********" at bounding box center [654, 83] width 206 height 21
copy tr "**********"
click at [645, 335] on p "Phone:" at bounding box center [654, 339] width 198 height 9
click at [523, 371] on button "Save" at bounding box center [521, 369] width 24 height 17
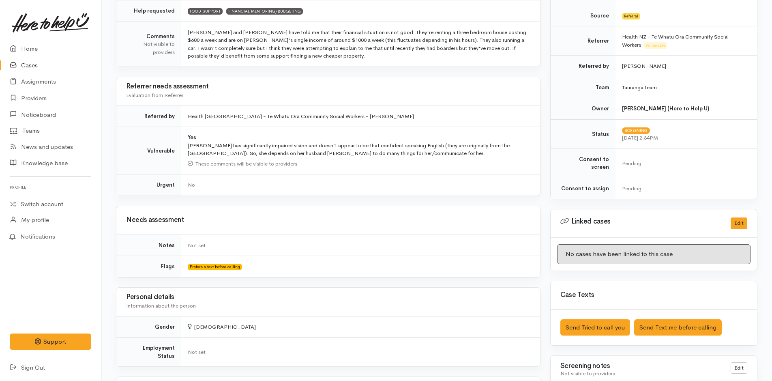
scroll to position [527, 0]
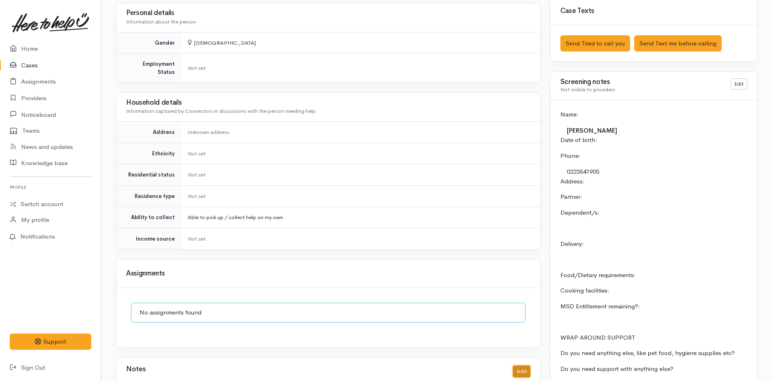
click at [526, 367] on button "Add" at bounding box center [521, 371] width 17 height 12
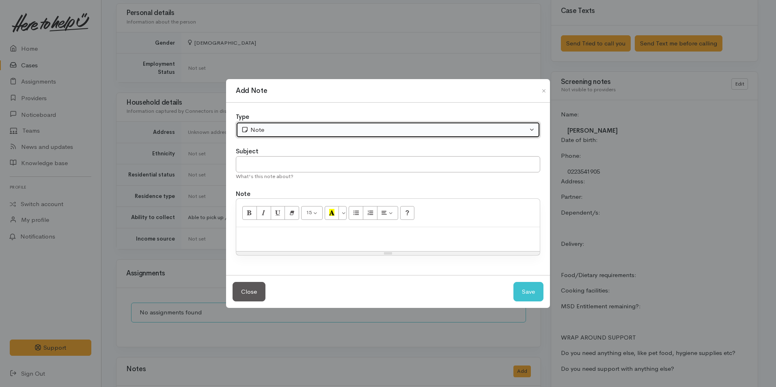
click at [324, 127] on div "Note" at bounding box center [384, 129] width 286 height 9
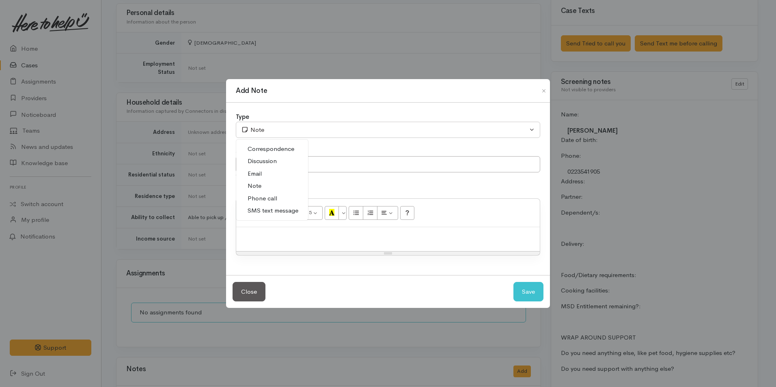
click at [276, 194] on span "Phone call" at bounding box center [262, 198] width 30 height 9
select select "3"
click at [286, 239] on p at bounding box center [387, 235] width 295 height 9
click at [261, 241] on div at bounding box center [387, 239] width 303 height 24
paste div
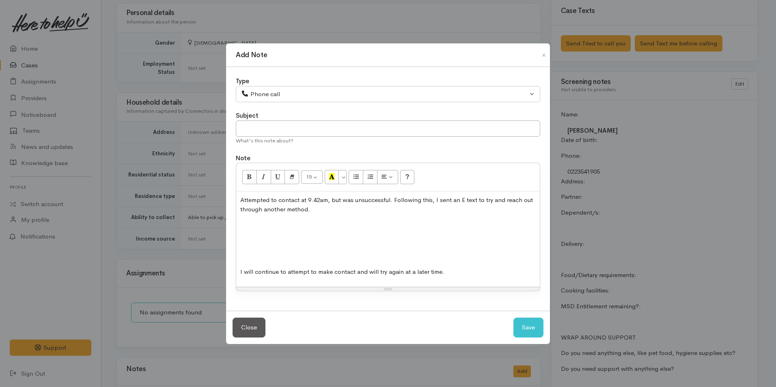
click at [260, 258] on p at bounding box center [387, 255] width 295 height 9
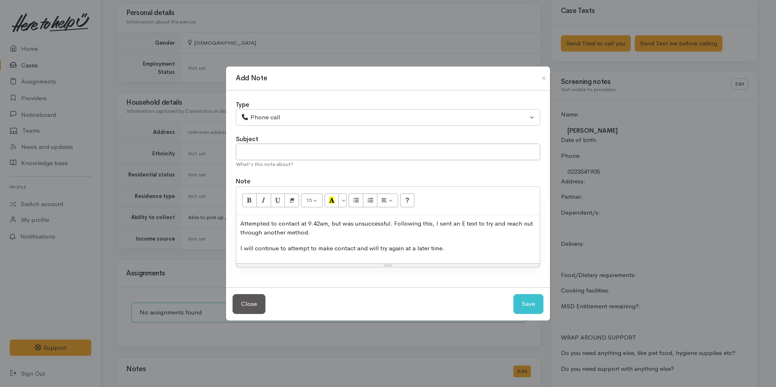
click at [322, 223] on p "Attempted to contact at 9.42am, but was unsuccessful. Following this, I sent an…" at bounding box center [387, 228] width 295 height 18
click at [539, 302] on button "Save" at bounding box center [528, 304] width 30 height 20
select select "1"
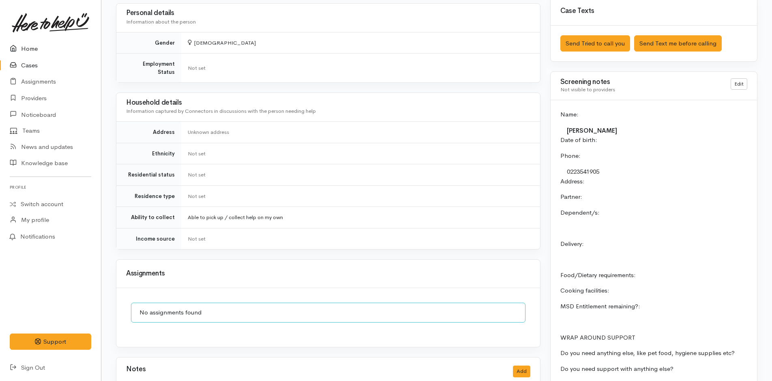
click at [33, 46] on link "Home" at bounding box center [50, 49] width 101 height 17
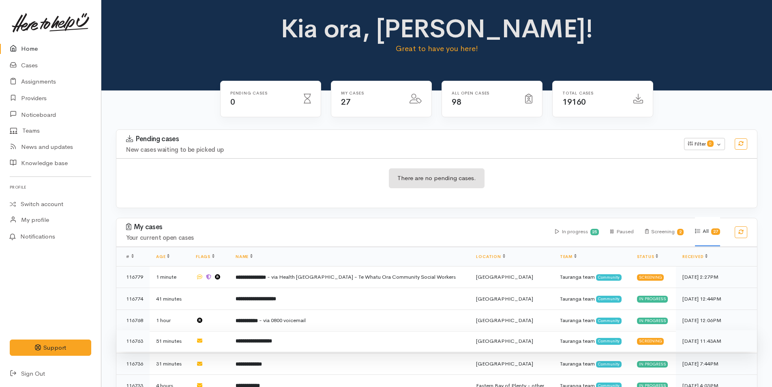
click at [302, 344] on td "**********" at bounding box center [349, 341] width 241 height 22
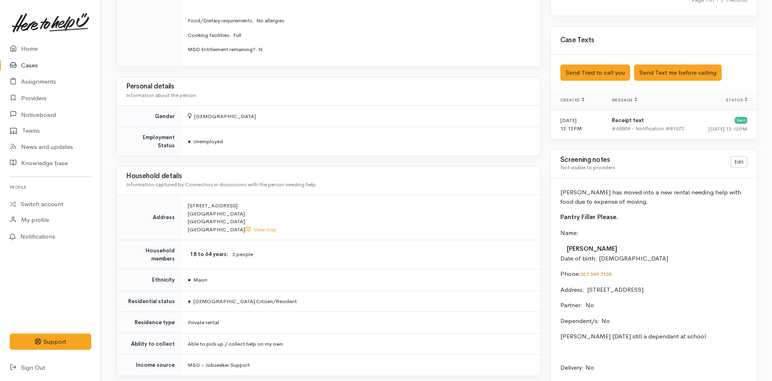
scroll to position [527, 0]
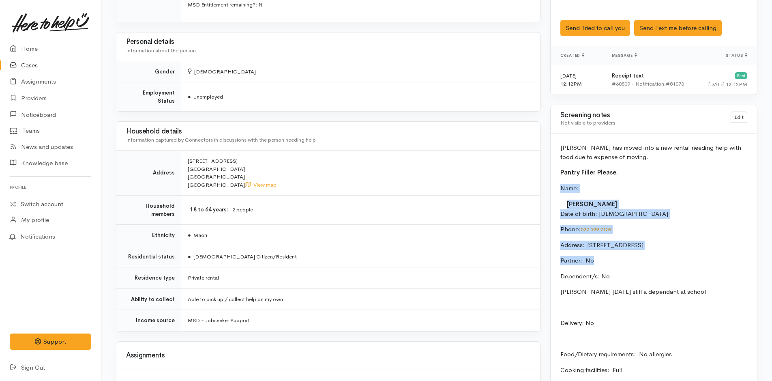
drag, startPoint x: 599, startPoint y: 271, endPoint x: 556, endPoint y: 183, distance: 97.2
click at [556, 183] on div "Mihi has moved into a new rental needing help with food due to expense of movin…" at bounding box center [654, 300] width 206 height 335
copy div "Name: Mihi Campbell-Kane Date of birth: 30/5/1983 Phone:  027 599 7159 Address:…"
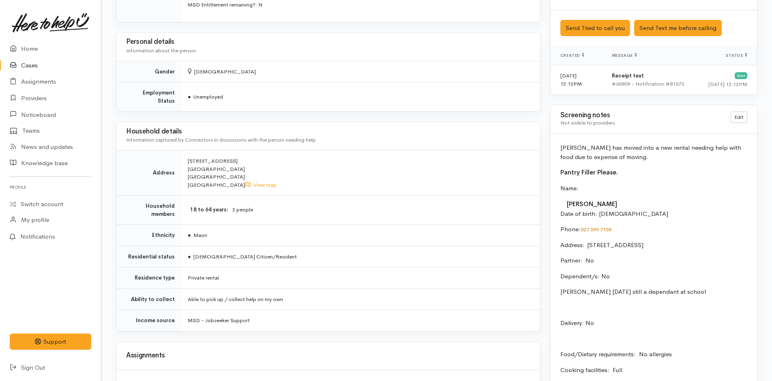
click at [698, 296] on p "Michael 21/4/2007 still a dependant at school" at bounding box center [654, 291] width 187 height 9
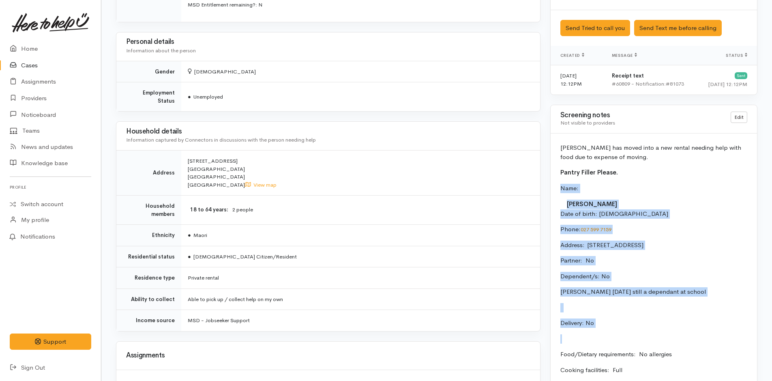
drag, startPoint x: 606, startPoint y: 340, endPoint x: 559, endPoint y: 185, distance: 161.4
click at [559, 185] on div "Mihi has moved into a new rental needing help with food due to expense of movin…" at bounding box center [654, 300] width 206 height 335
copy div "Name: Mihi Campbell-Kane Date of birth: 30/5/1983 Phone:  027 599 7159 Address:…"
click at [24, 47] on link "Home" at bounding box center [50, 49] width 101 height 17
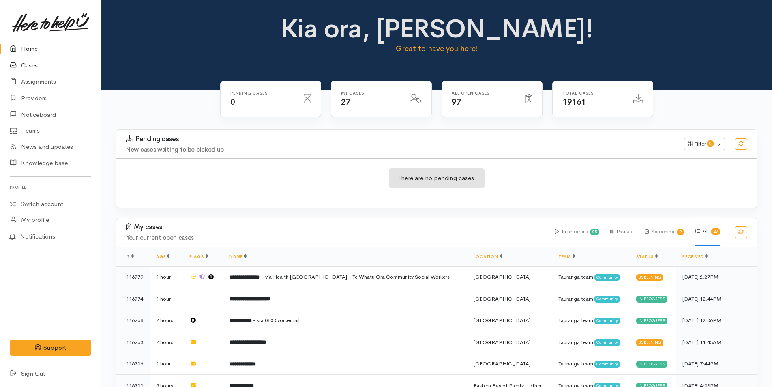
click at [30, 65] on link "Cases" at bounding box center [50, 65] width 101 height 17
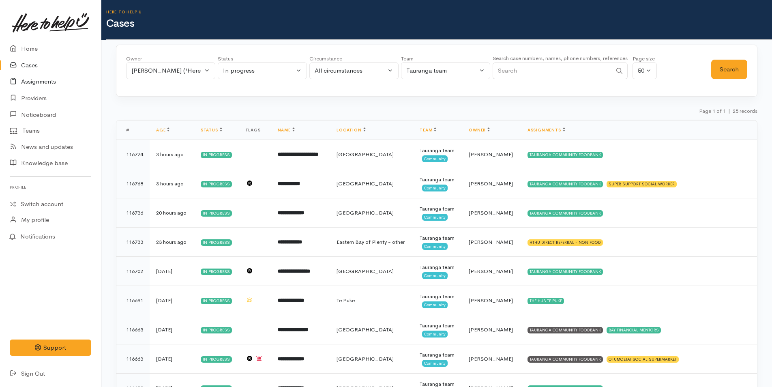
click at [41, 81] on link "Assignments" at bounding box center [50, 81] width 101 height 17
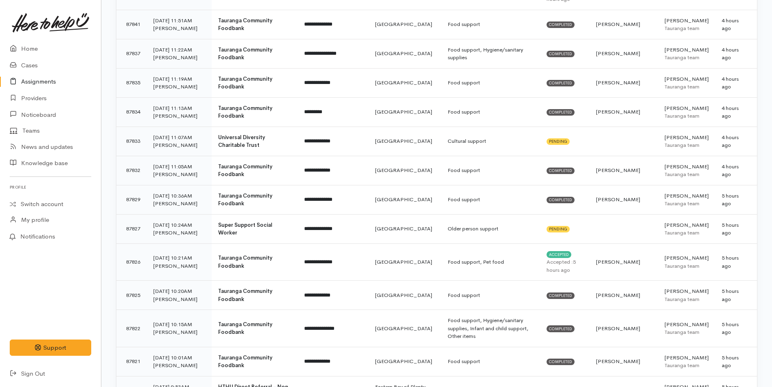
scroll to position [608, 0]
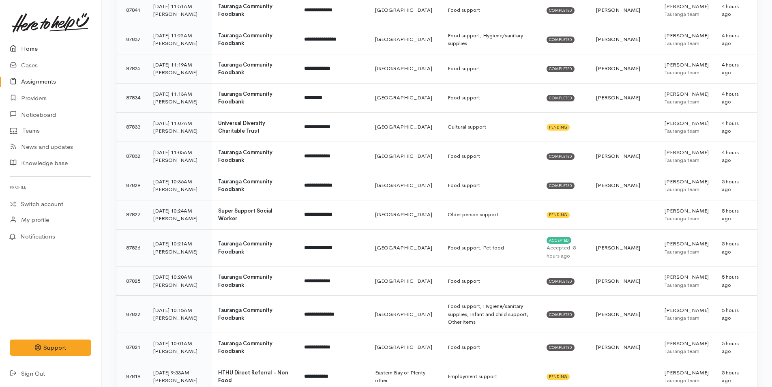
click at [26, 47] on link "Home" at bounding box center [50, 49] width 101 height 17
